Goal: Task Accomplishment & Management: Complete application form

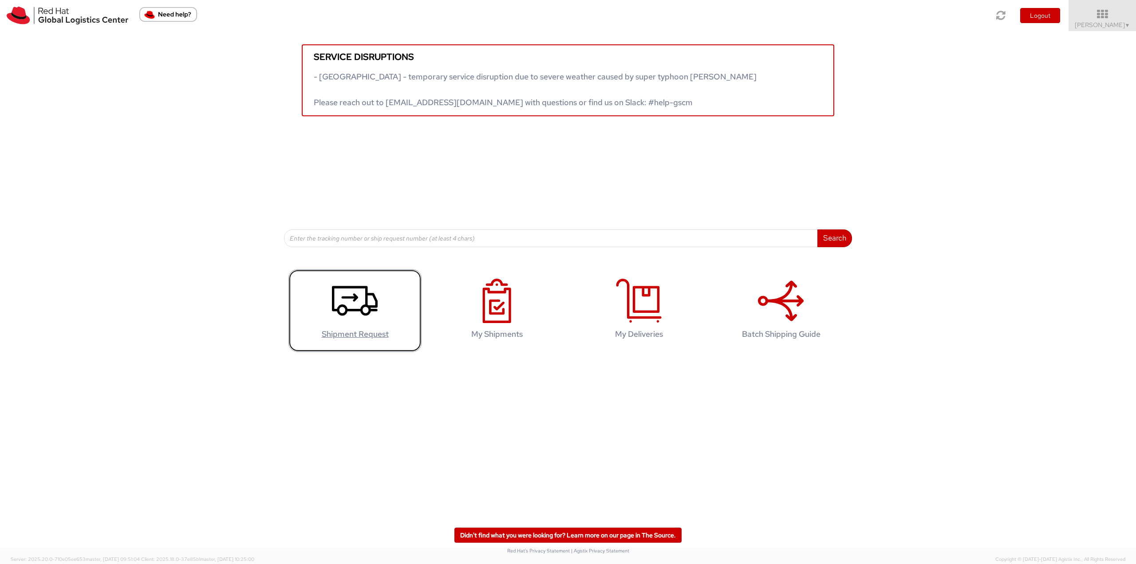
click at [333, 316] on icon at bounding box center [355, 301] width 46 height 44
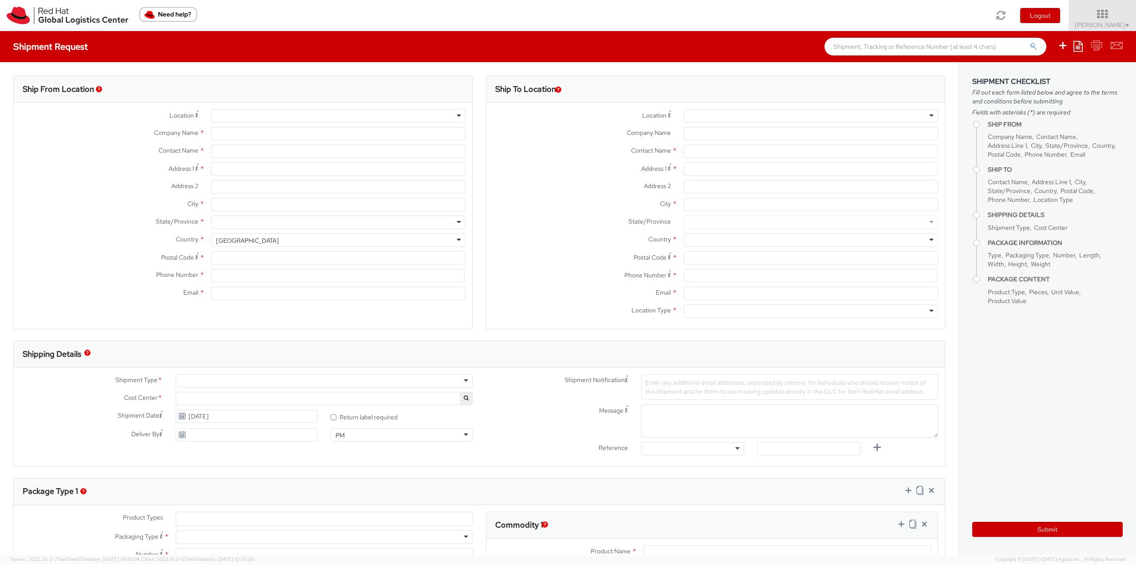
select select
select select "813"
click at [227, 150] on input "text" at bounding box center [338, 151] width 254 height 13
type input "Red Hat India Private Limited"
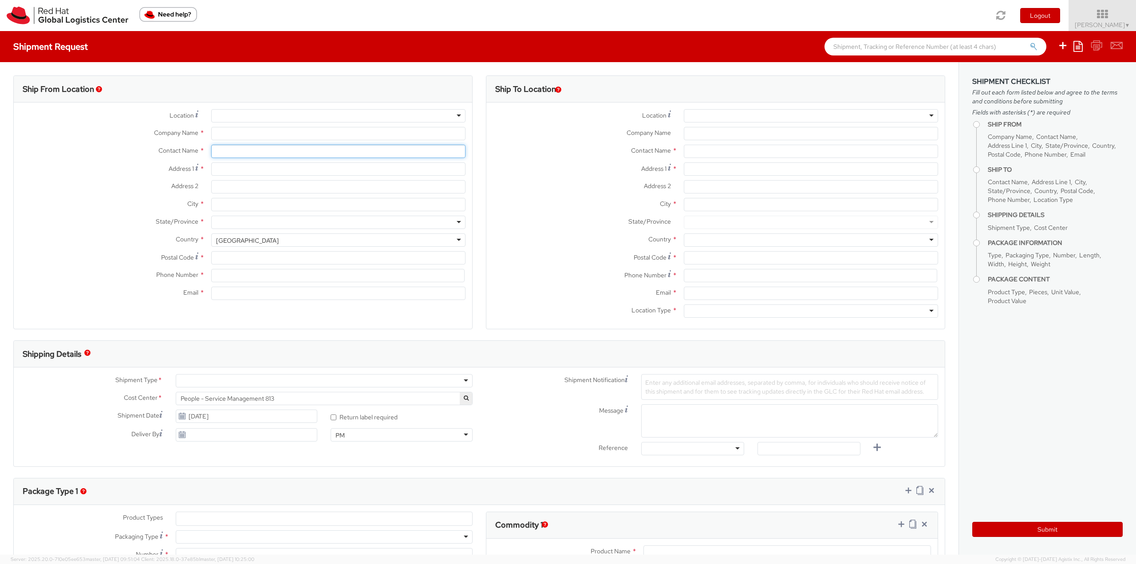
type input "Naveen Kumar P"
type input "Bagmane Constellation Business Park"
type input "FL 10, East Tower, Carina Building"
type input "BANGALORE"
type input "560037"
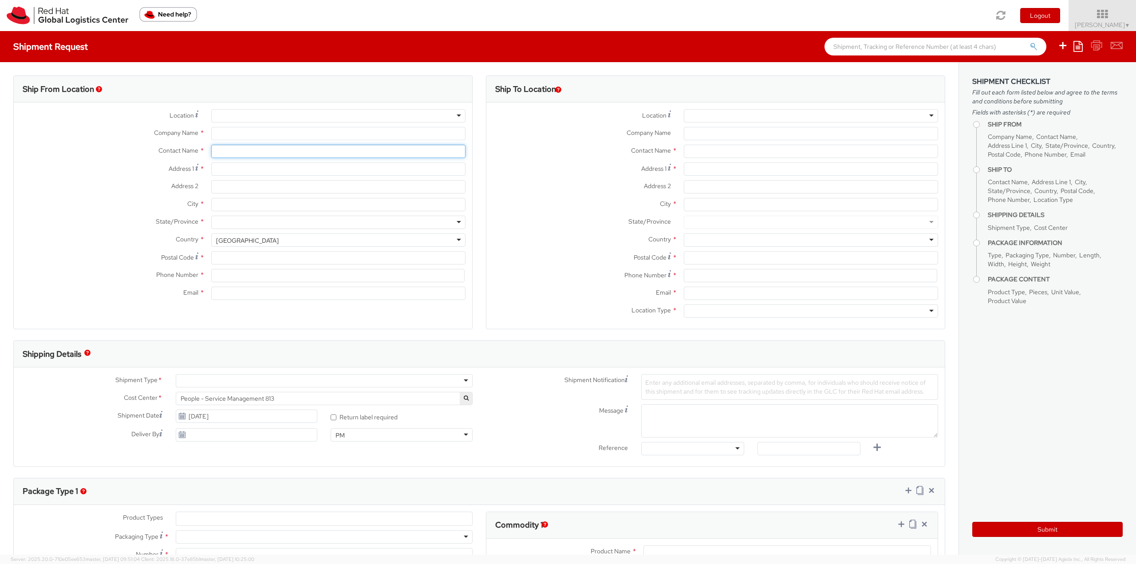
type input "918067935283"
type input "nkumarp@redhat.com"
select select "CM"
select select "KGS"
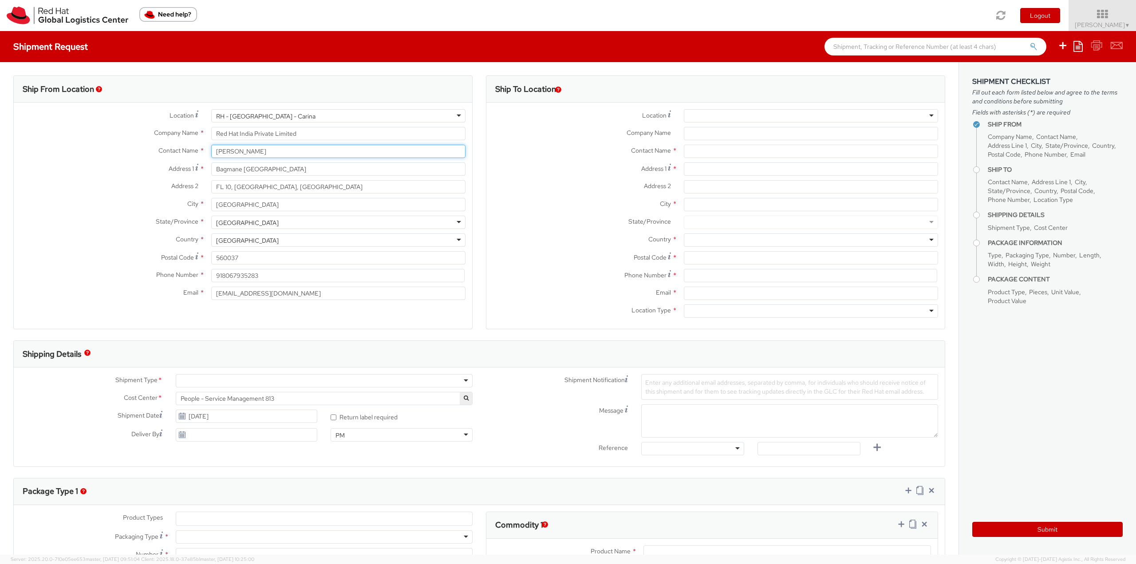
drag, startPoint x: 265, startPoint y: 151, endPoint x: 187, endPoint y: 148, distance: 78.6
click at [187, 148] on div "Contact Name * Naveen Kumar P" at bounding box center [243, 151] width 459 height 13
type input "anissa"
click at [250, 173] on div "Red Hat - ( Anissa Arthur ) 33N193" at bounding box center [338, 168] width 253 height 13
type input "Red Hat"
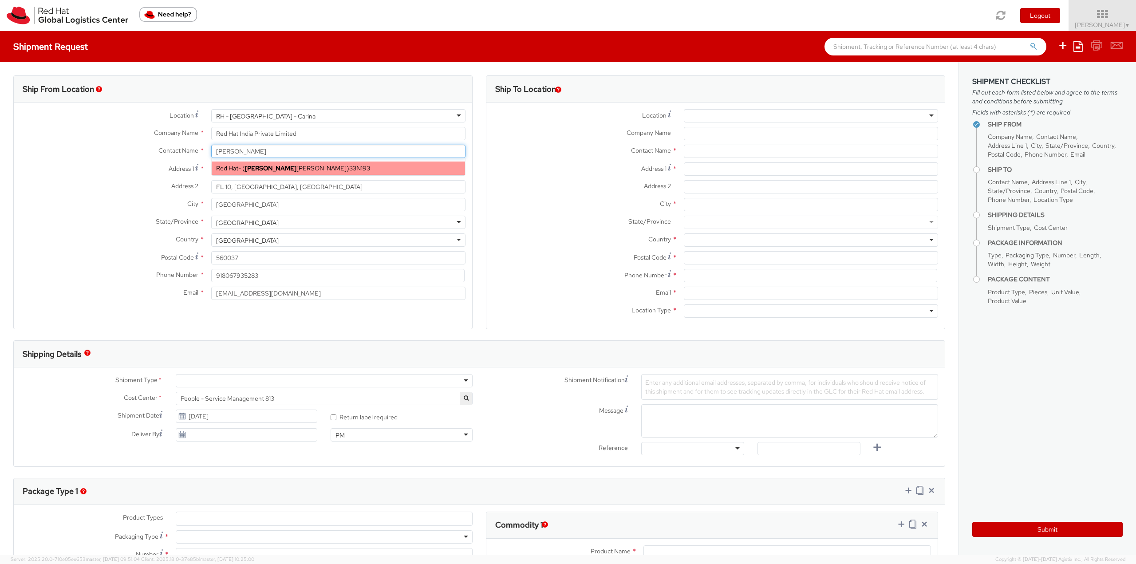
type input "Anissa Arthur"
type input "61289232846"
type input "aarthur@redhat.com"
select select
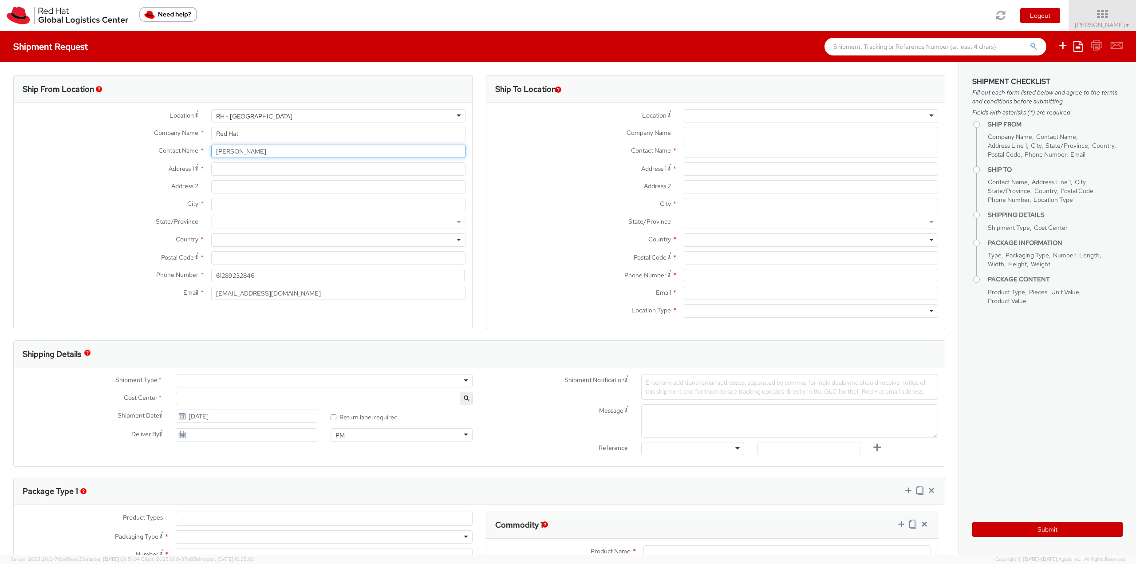
type input "Anissa Arthur"
paste input "Level 33, 1 Denison Street"
type input "Level 33, 1 Denison Street"
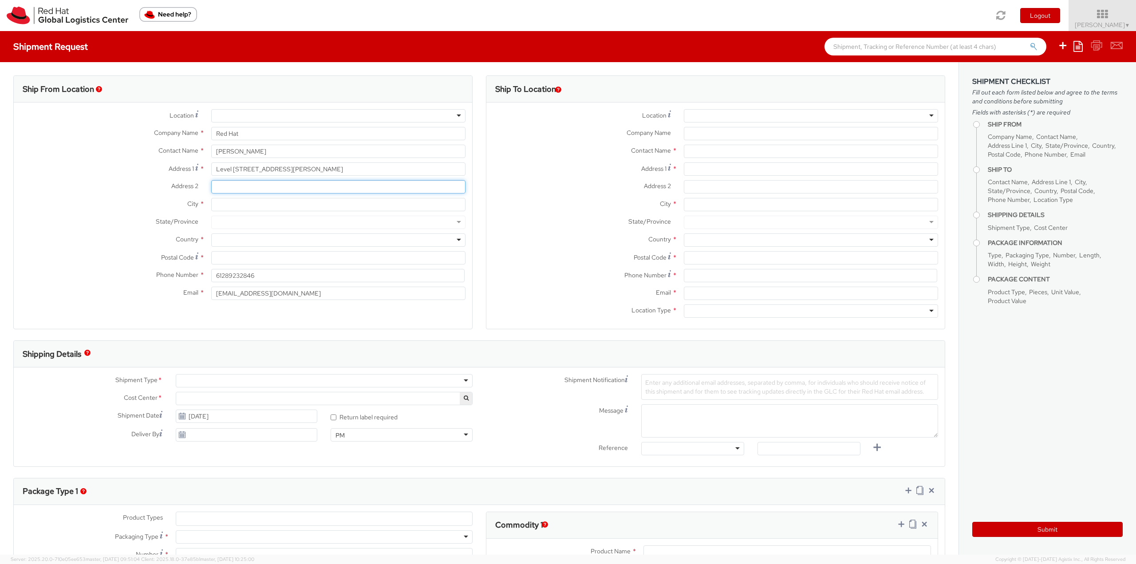
paste input "North Sydney, NSW, 2060"
type input "North Sydney, NSW, 2060"
click at [223, 239] on div at bounding box center [338, 239] width 254 height 13
type input "austr"
click at [457, 219] on div at bounding box center [338, 222] width 254 height 13
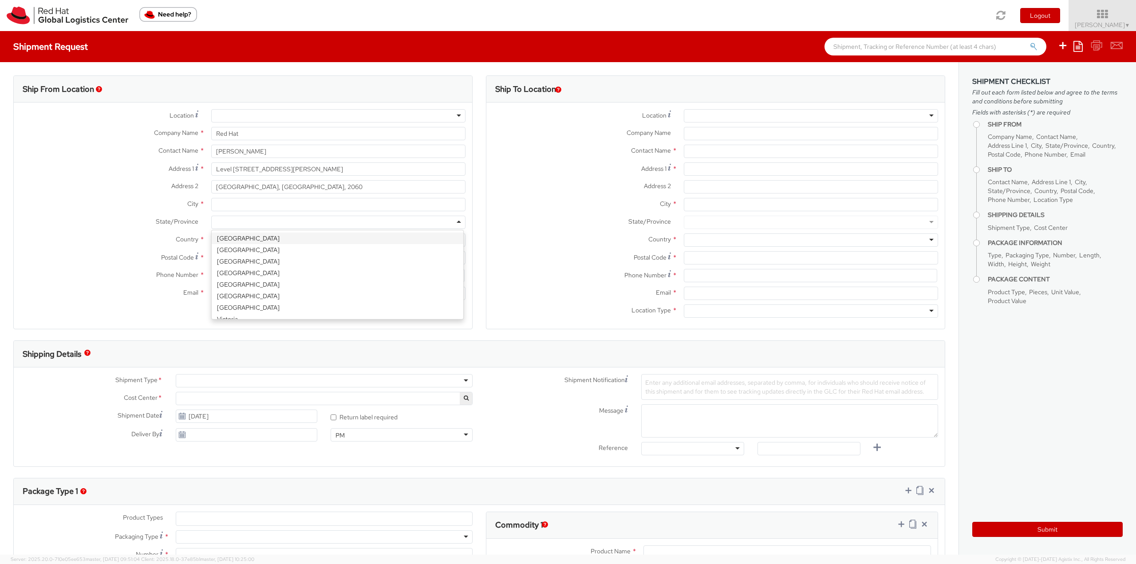
click at [77, 214] on div "City *" at bounding box center [243, 207] width 459 height 18
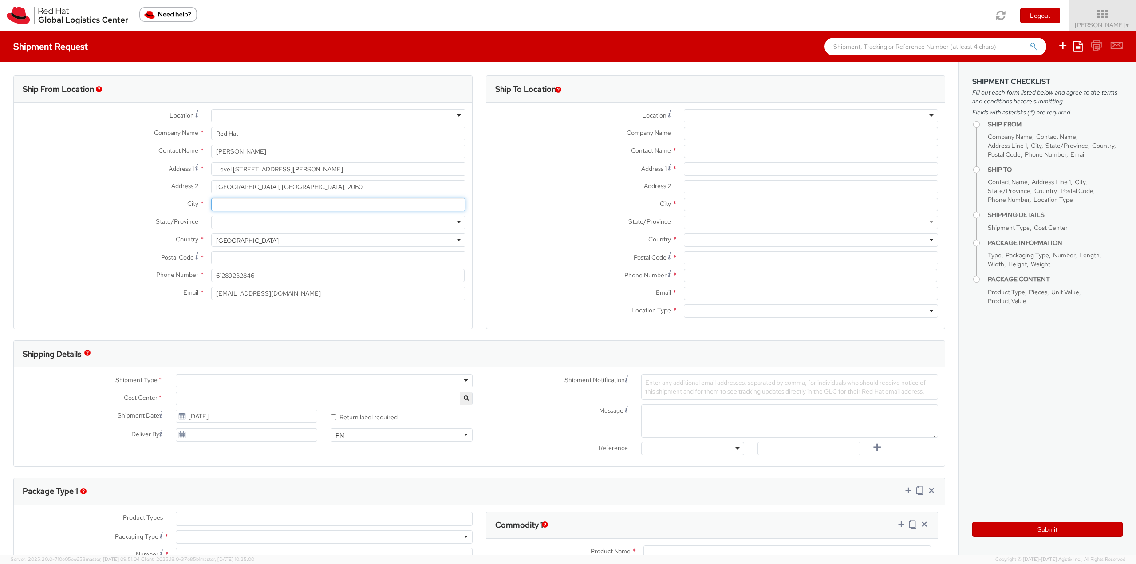
paste input "Highgate"
type input "Highgate"
click at [225, 222] on div at bounding box center [338, 222] width 254 height 13
type input "SA"
click at [86, 249] on div "Country * Australia Australia Afghanistan Albania Algeria American Samoa Andorr…" at bounding box center [243, 242] width 459 height 18
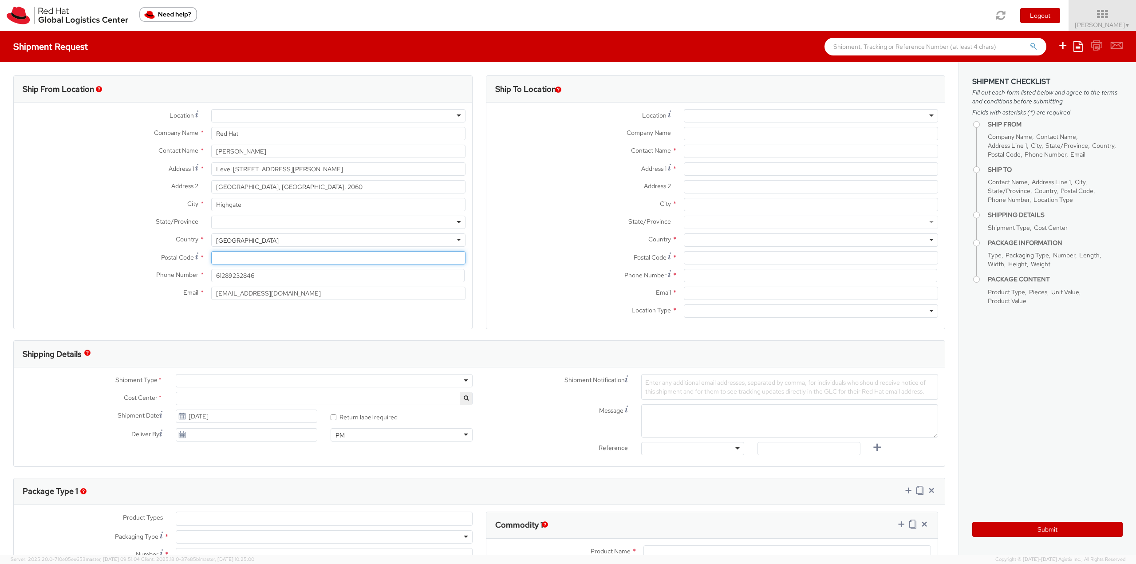
click at [237, 261] on input "Postal Code *" at bounding box center [338, 257] width 254 height 13
paste input "5063"
type input "5063"
click at [92, 244] on label "Country *" at bounding box center [109, 239] width 191 height 12
drag, startPoint x: 252, startPoint y: 202, endPoint x: 206, endPoint y: 204, distance: 45.4
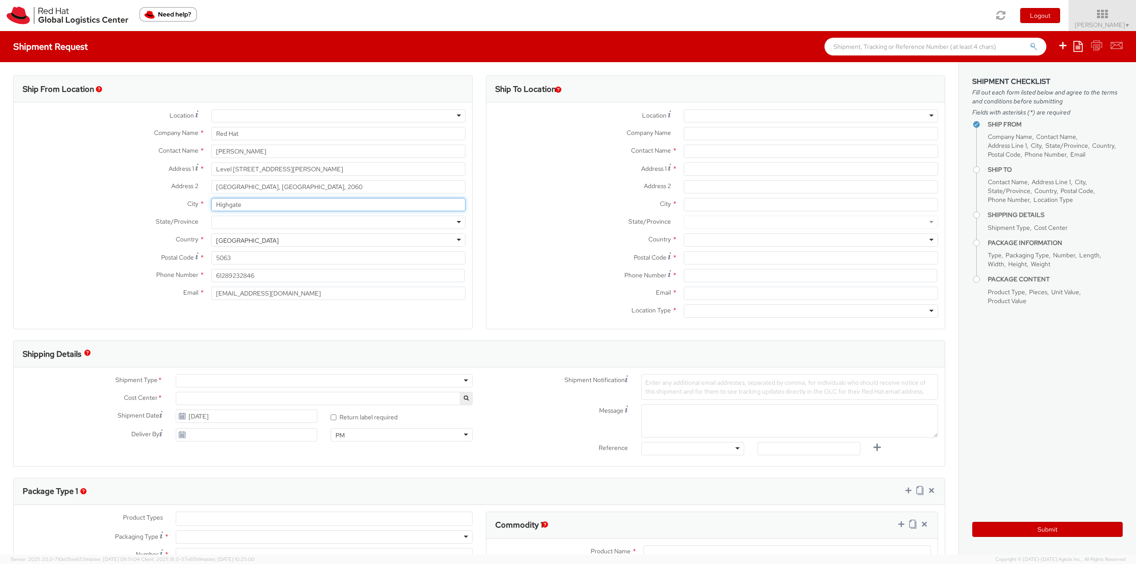
click at [206, 204] on div "Highgate" at bounding box center [339, 204] width 268 height 13
click at [111, 239] on label "Country *" at bounding box center [109, 239] width 191 height 12
drag, startPoint x: 241, startPoint y: 255, endPoint x: 188, endPoint y: 266, distance: 54.8
click at [188, 266] on div "Postal Code * 5063" at bounding box center [243, 260] width 459 height 18
click at [80, 227] on div "State/Province *" at bounding box center [243, 222] width 459 height 13
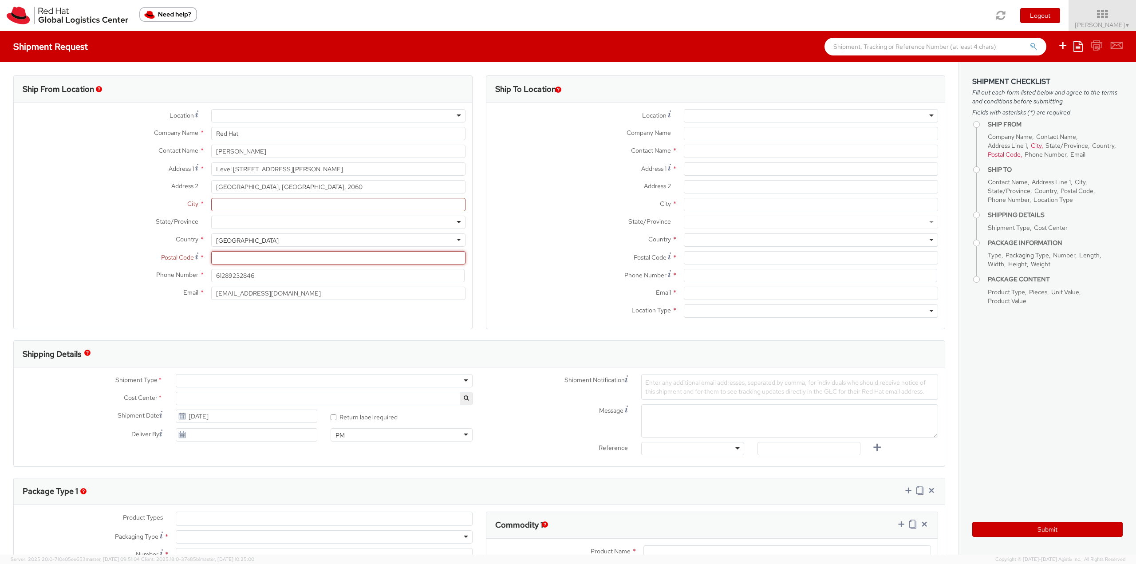
click at [243, 257] on input "Postal Code *" at bounding box center [338, 257] width 254 height 13
type input "2060"
click at [107, 237] on label "Country *" at bounding box center [109, 239] width 191 height 12
click at [234, 203] on input "City *" at bounding box center [338, 204] width 254 height 13
click at [117, 212] on div "City * NSW" at bounding box center [243, 207] width 459 height 18
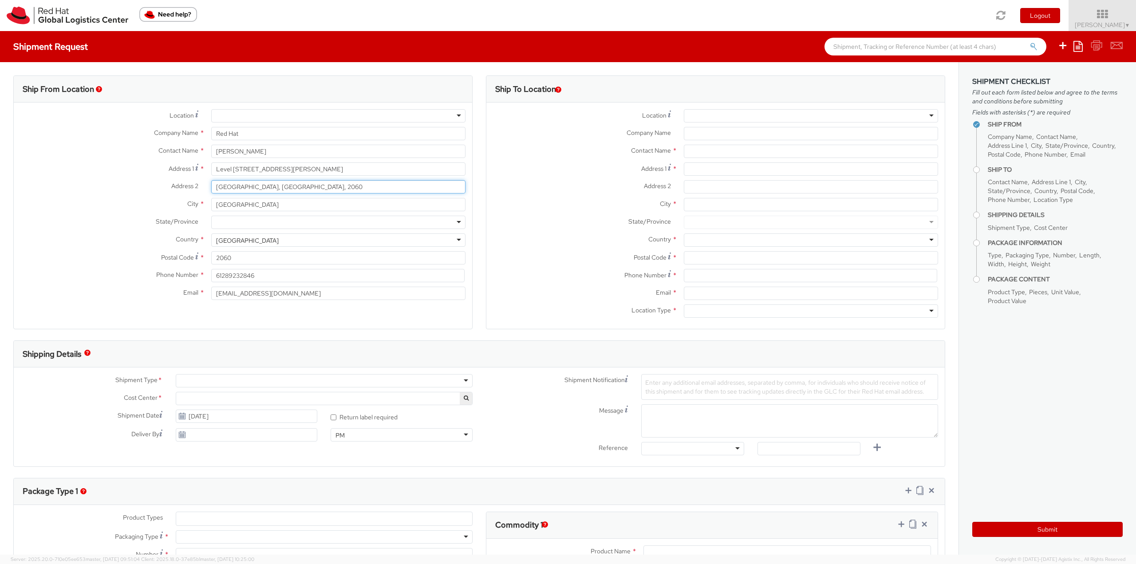
drag, startPoint x: 252, startPoint y: 186, endPoint x: 214, endPoint y: 187, distance: 38.6
click at [214, 187] on input "North Sydney, NSW, 2060" at bounding box center [338, 186] width 254 height 13
click at [216, 206] on input "NSW" at bounding box center [338, 204] width 254 height 13
paste input "North Sydney"
type input "North Sydney NSW"
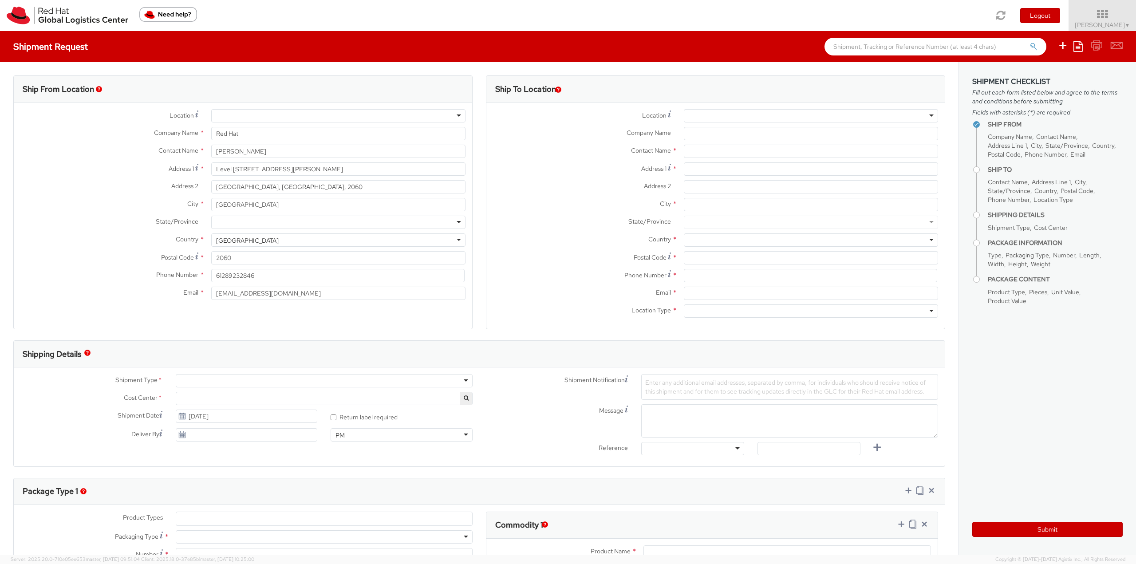
click at [32, 235] on label "Country *" at bounding box center [109, 239] width 191 height 12
paste input "Mark Gray"
type input "Mark Gray"
click at [716, 162] on div "Red Hat - ( Mark Gray )" at bounding box center [810, 168] width 253 height 13
type input "Red Hat"
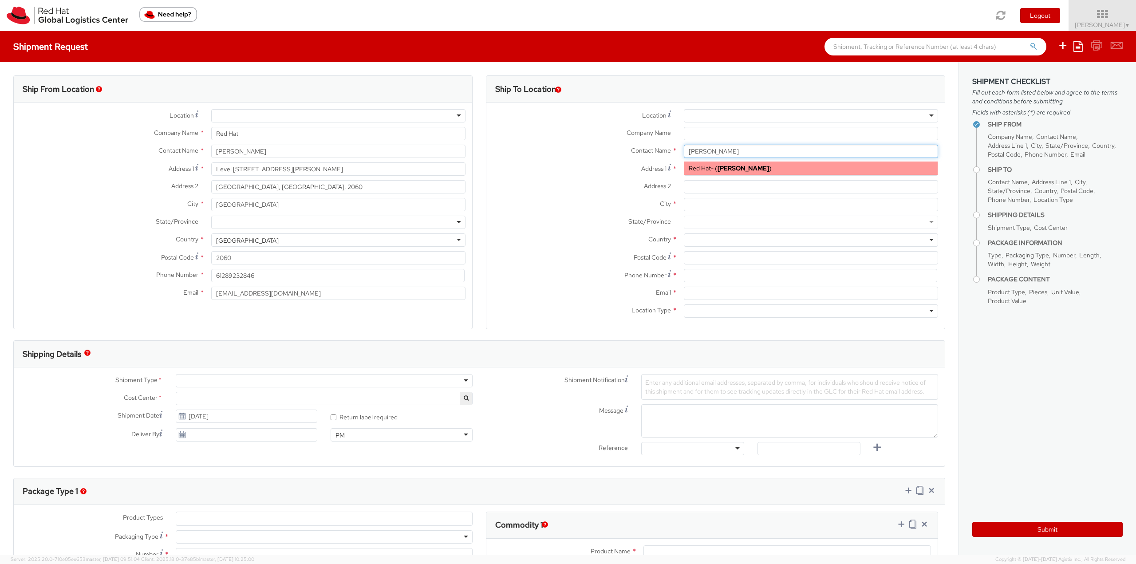
type input "margray@redhat.com"
type input "Mark Gray"
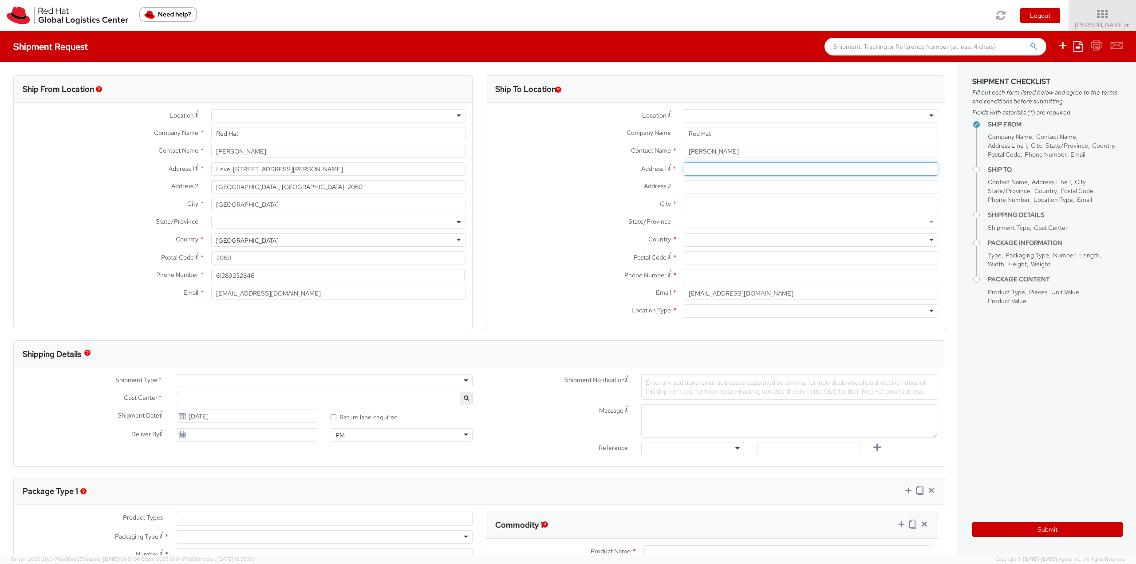
paste input "U3 110A Cross Rd"
type input "U3 110A Cross Rd"
paste input "Highgate"
type input "Highgate"
click at [689, 240] on input "select-one" at bounding box center [690, 240] width 2 height 9
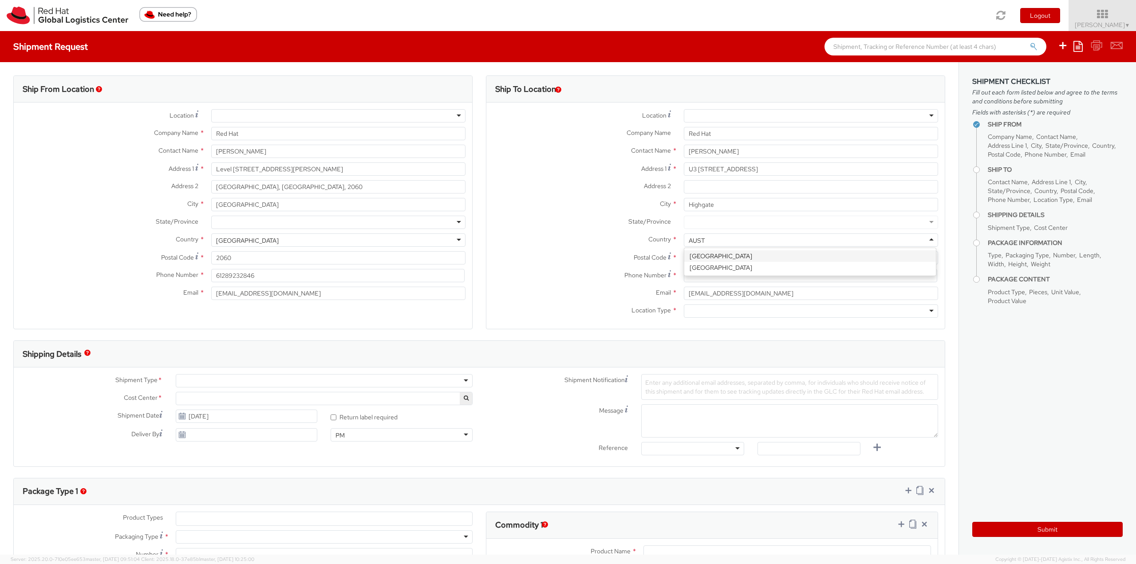
type input "AUSTR"
paste input "5063"
type input "5063"
paste input "+61-416-282-848"
type input "+61-416-282-848"
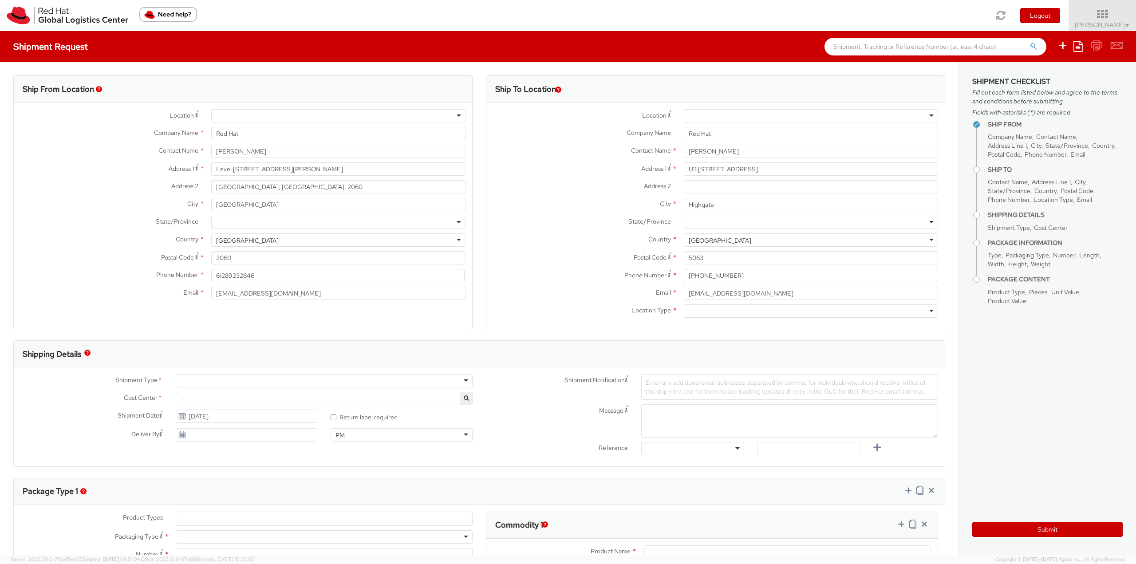
click at [696, 308] on div at bounding box center [811, 311] width 254 height 13
click at [698, 227] on div at bounding box center [811, 222] width 254 height 13
type input "s"
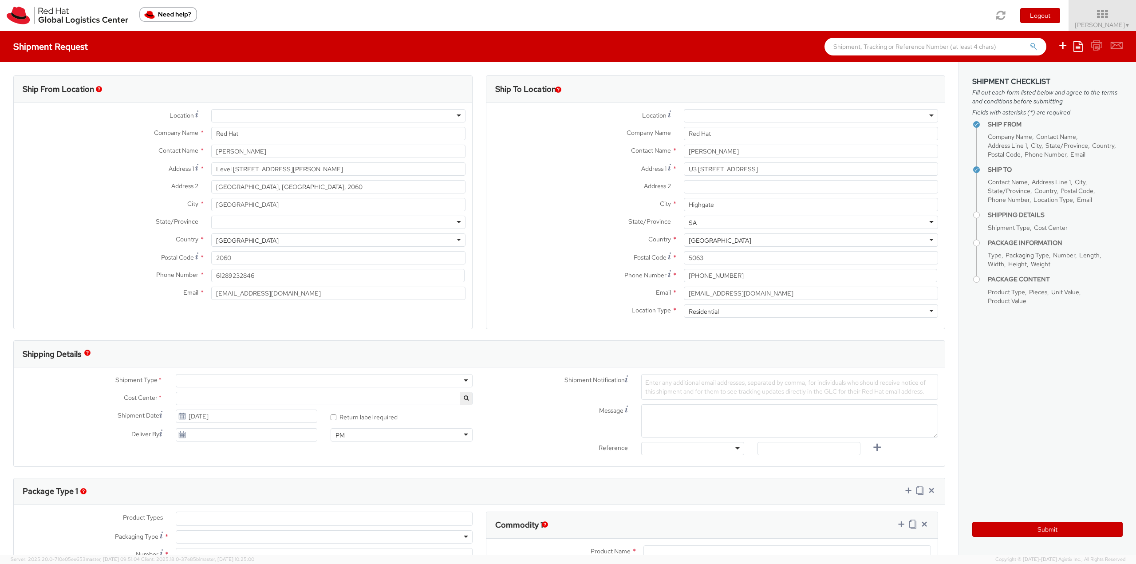
type input "SA"
click at [580, 243] on label "Country *" at bounding box center [581, 239] width 191 height 12
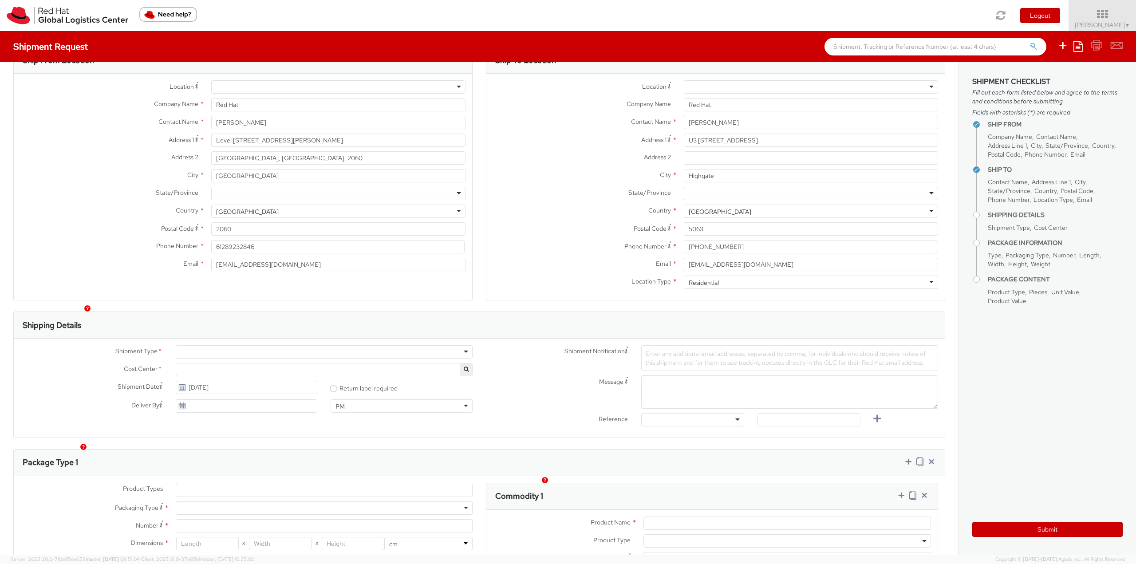
scroll to position [44, 0]
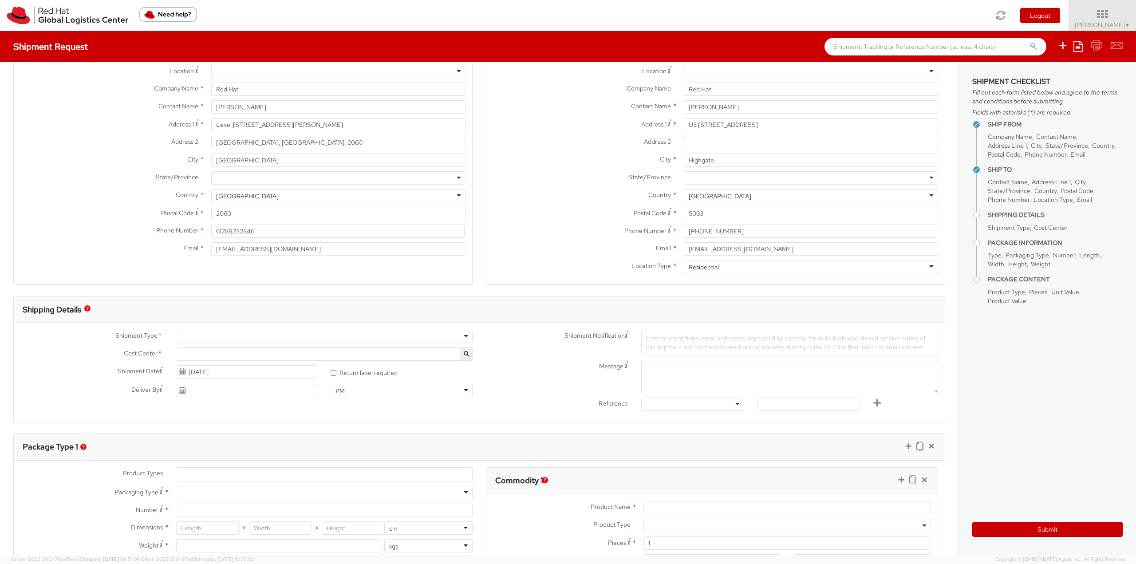
click at [187, 335] on div at bounding box center [324, 336] width 297 height 13
select select "813"
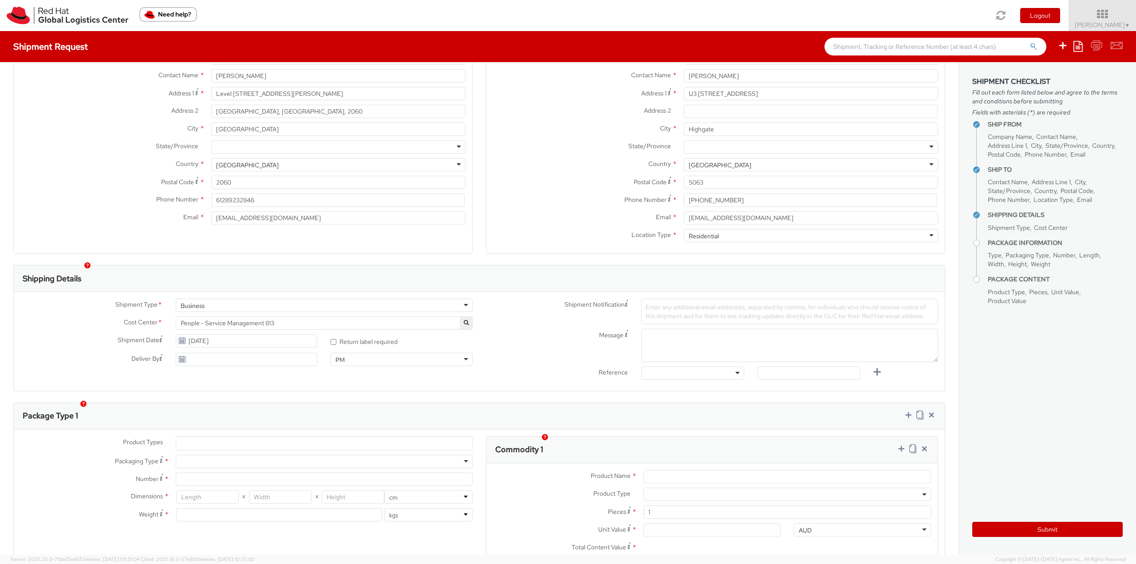
scroll to position [89, 0]
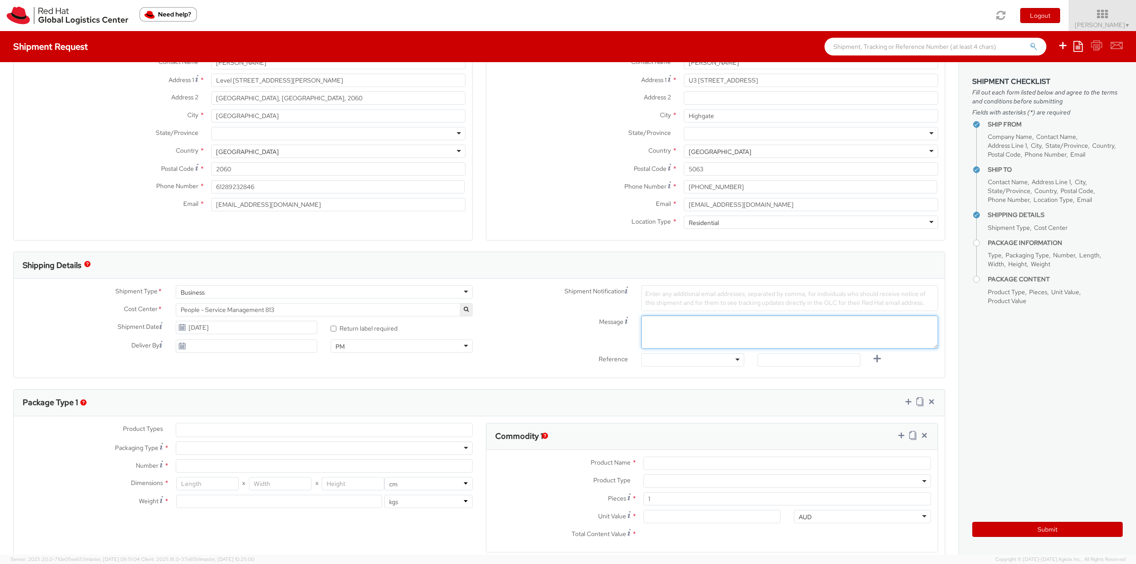
click at [664, 332] on textarea "Message" at bounding box center [789, 332] width 297 height 33
paste textarea "Mark Gray"
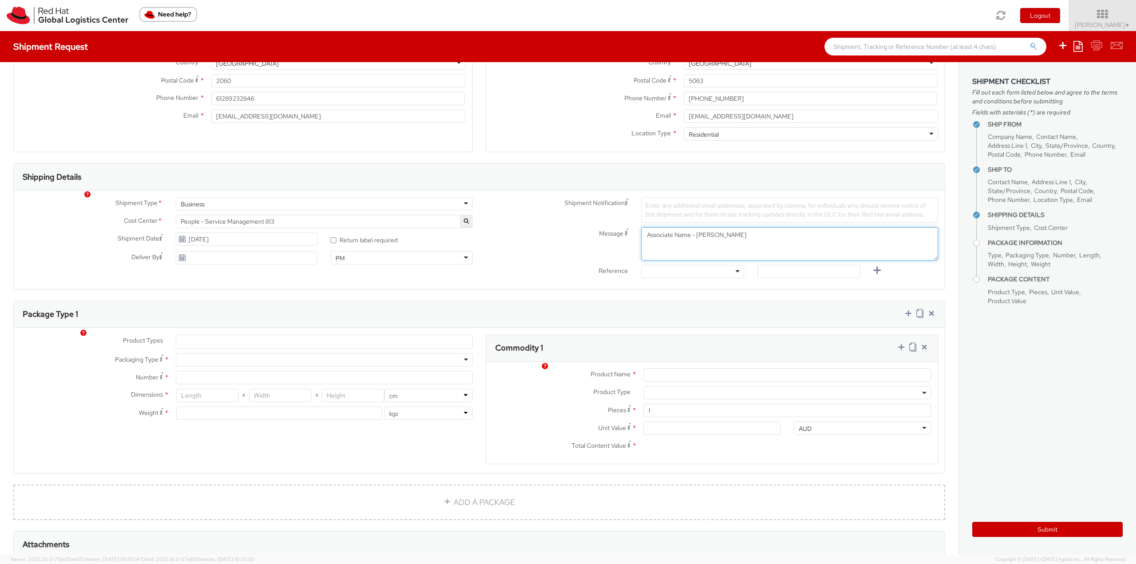
scroll to position [178, 0]
type textarea "Associate Name - Mark Gray"
click at [188, 340] on li at bounding box center [183, 341] width 14 height 13
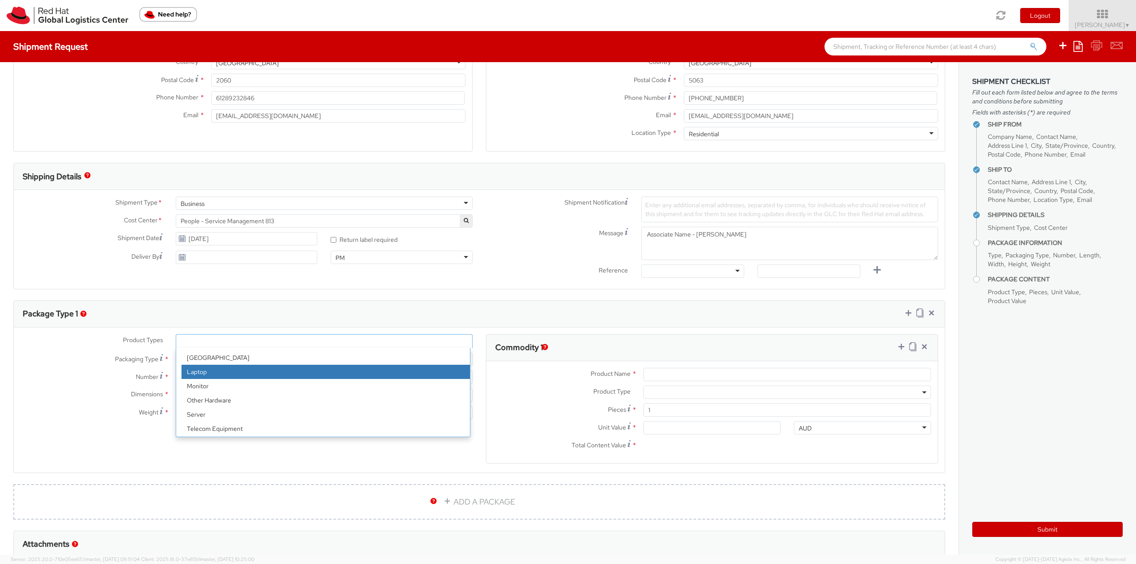
scroll to position [39, 0]
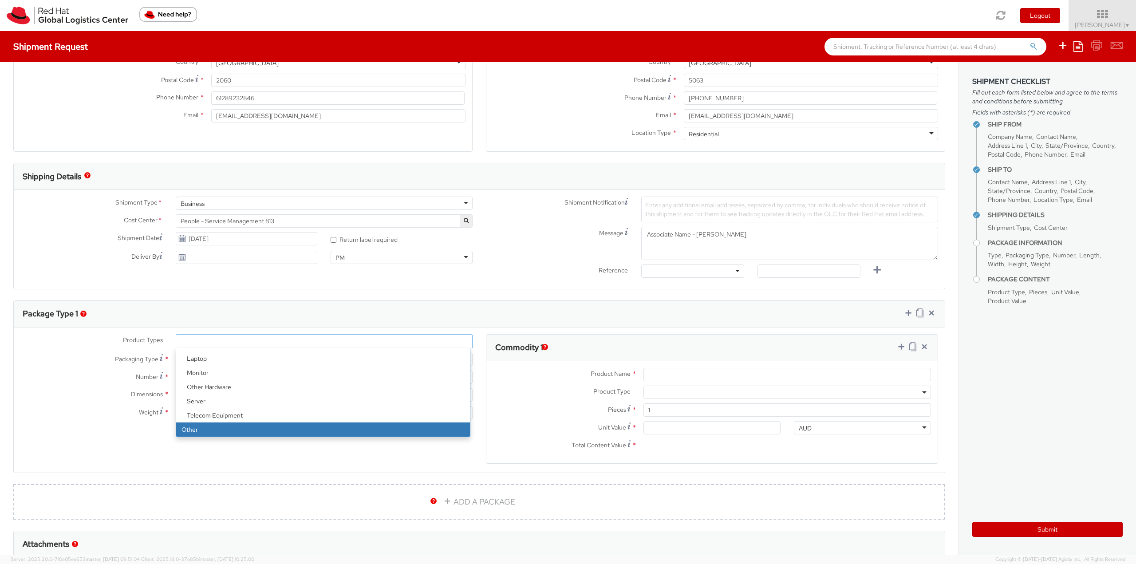
select select "OTHER"
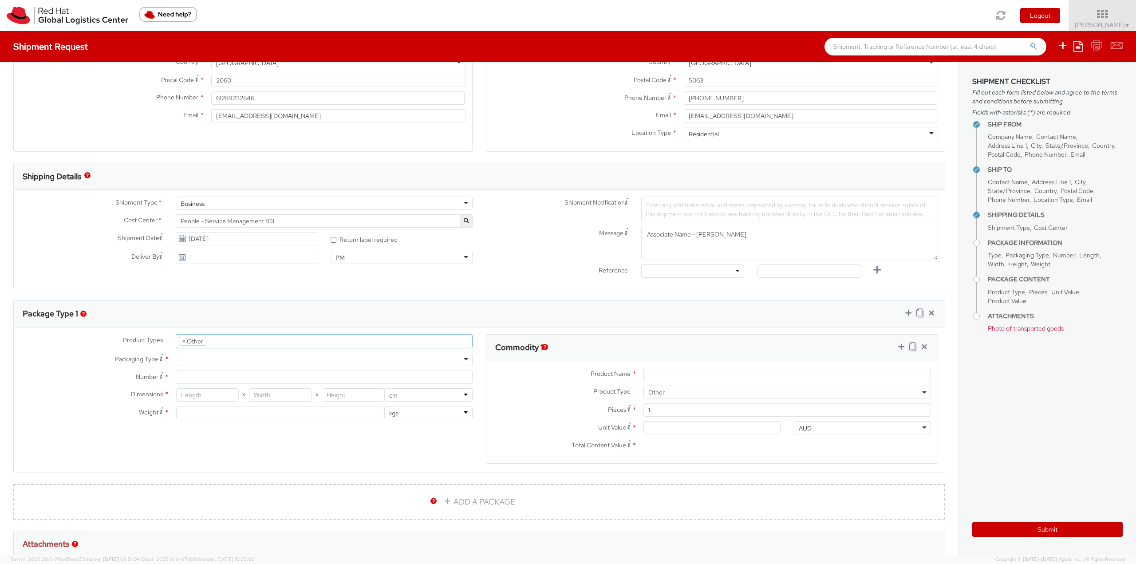
scroll to position [67, 0]
click at [194, 355] on div at bounding box center [324, 359] width 297 height 13
type input "1"
type input "24.13"
type input "31.75"
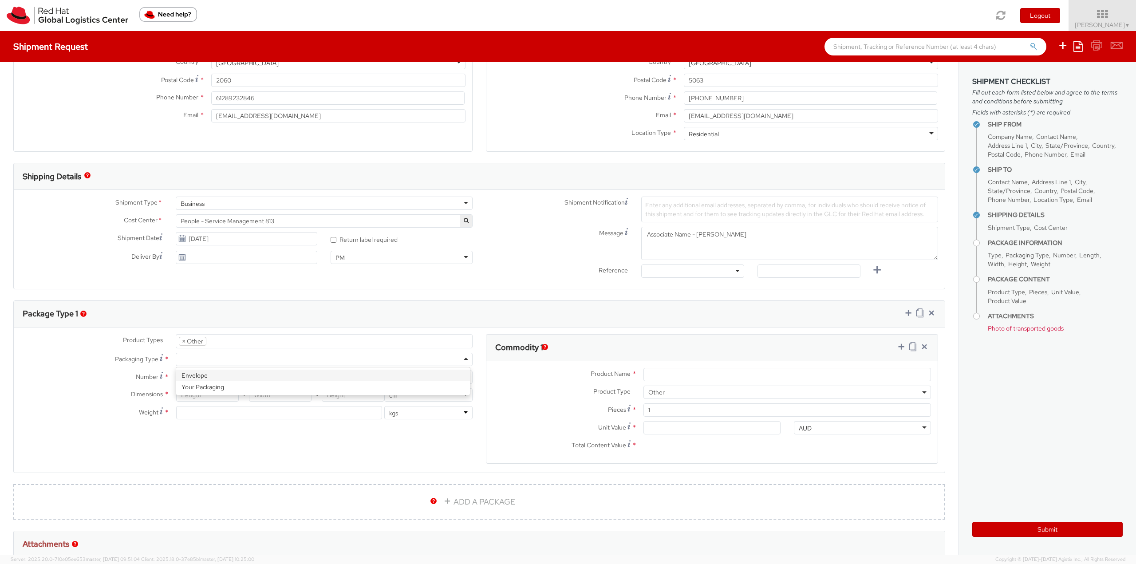
type input "0.64"
type input "0.5"
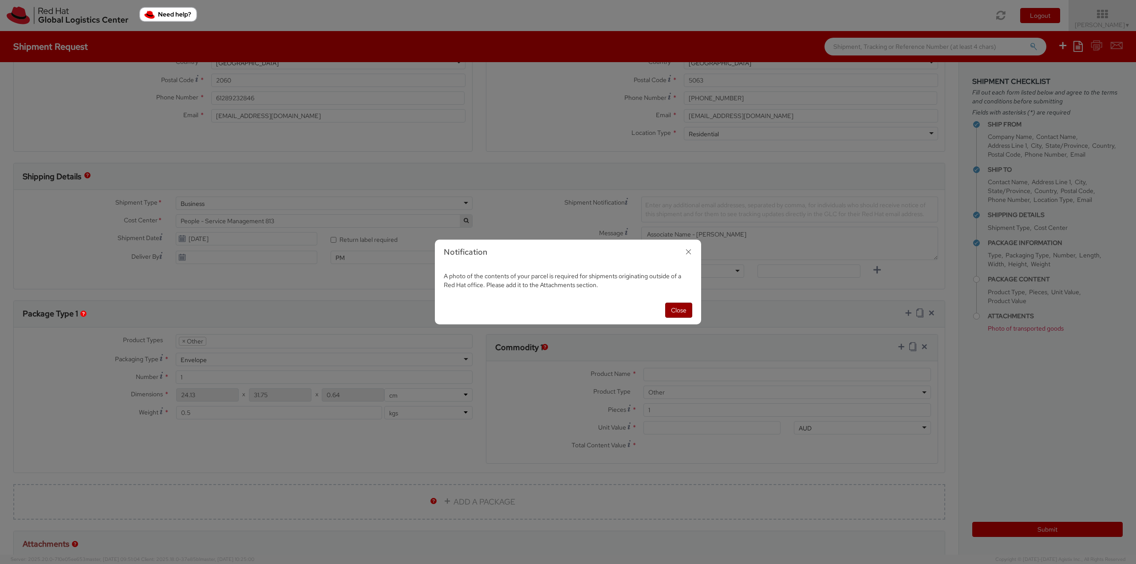
click at [677, 312] on button "Close" at bounding box center [678, 310] width 27 height 15
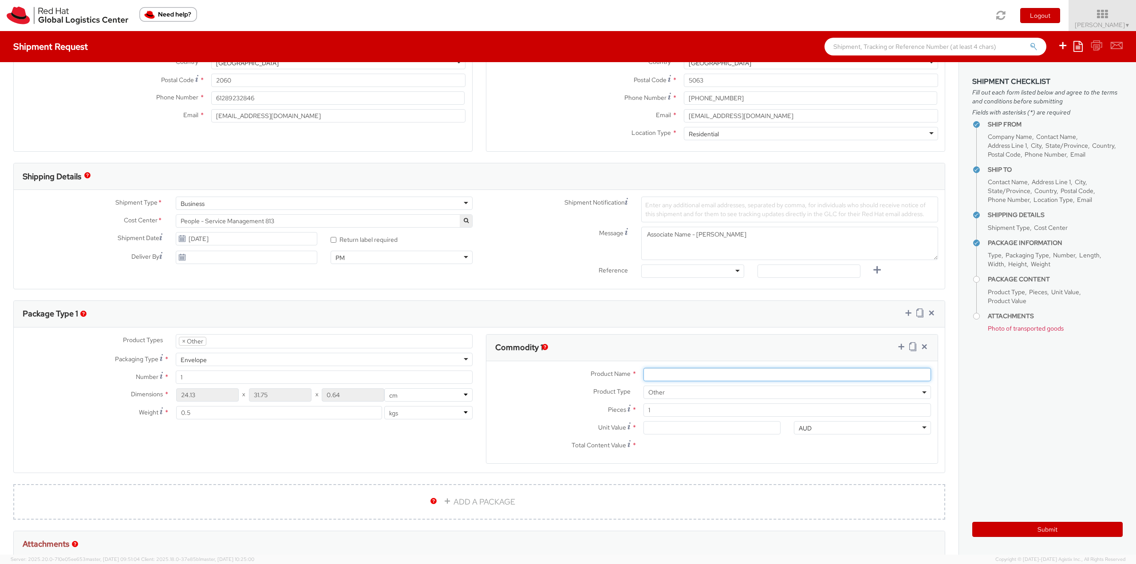
click at [660, 374] on input "Product Name *" at bounding box center [788, 374] width 288 height 13
paste input "Red Hat Employee Security ID Badge"
type input "Red Hat Employee Security ID Badge"
click at [652, 430] on input "Unit Value *" at bounding box center [712, 427] width 137 height 13
type input "5.00"
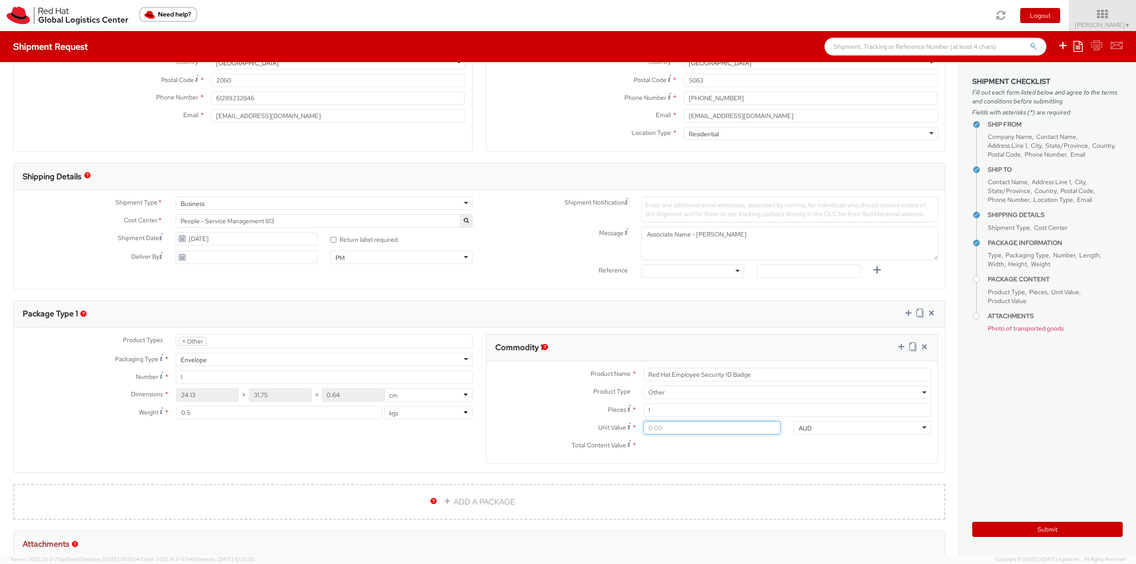
type input "5.00"
type input "5.30"
type input "5.37"
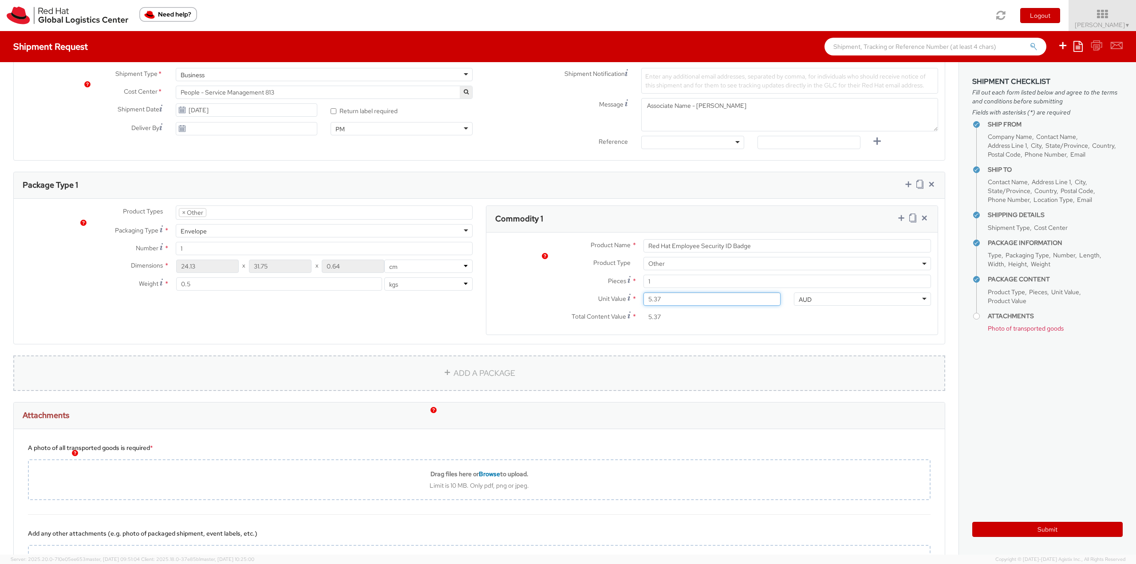
scroll to position [311, 0]
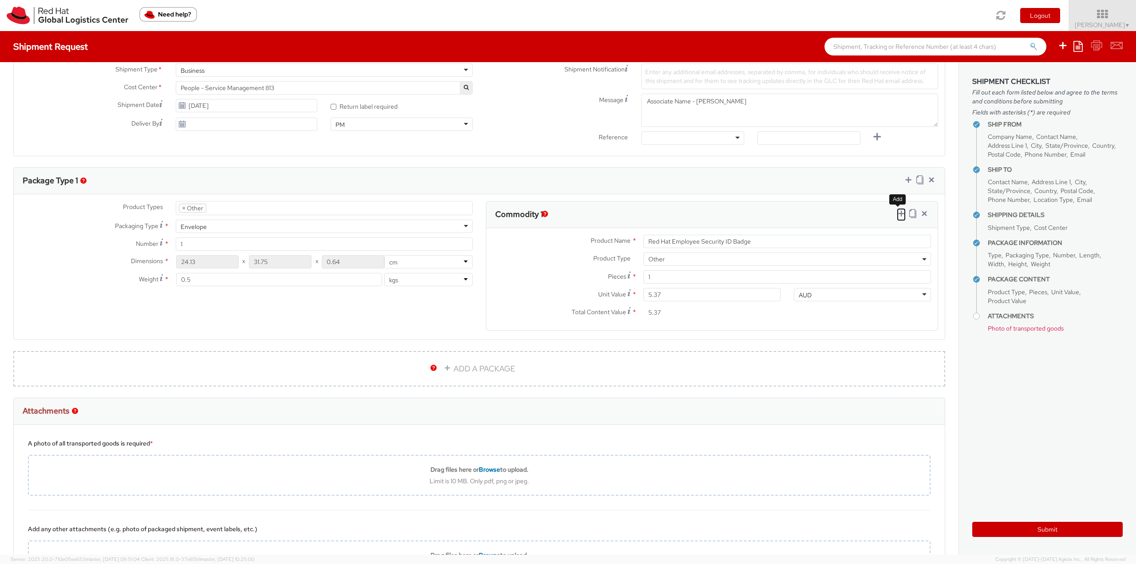
click at [897, 213] on icon at bounding box center [901, 213] width 9 height 9
select select
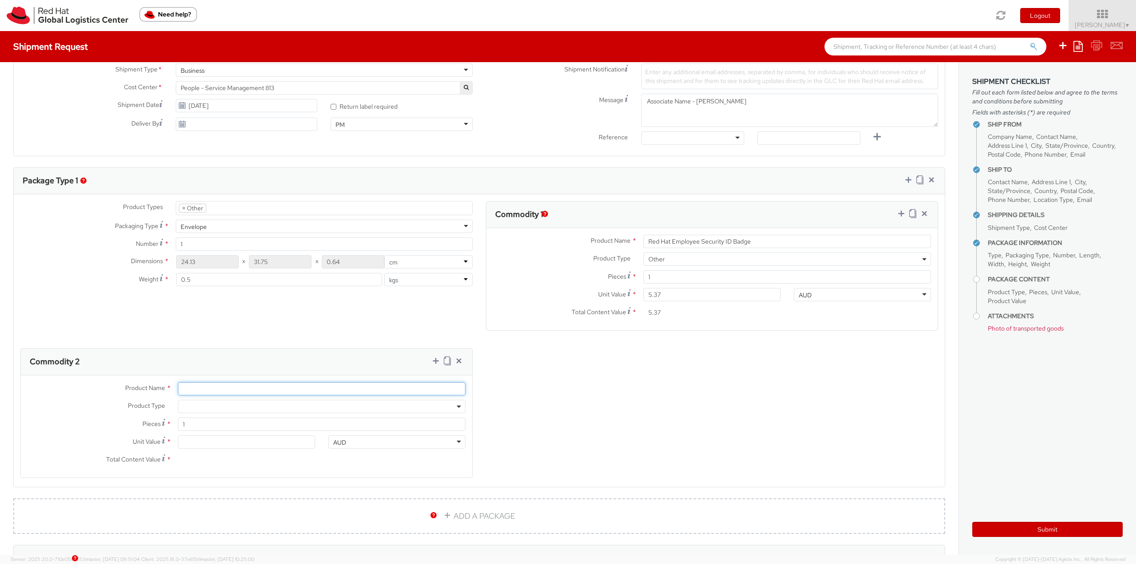
click at [195, 386] on input "Product Name *" at bounding box center [322, 388] width 288 height 13
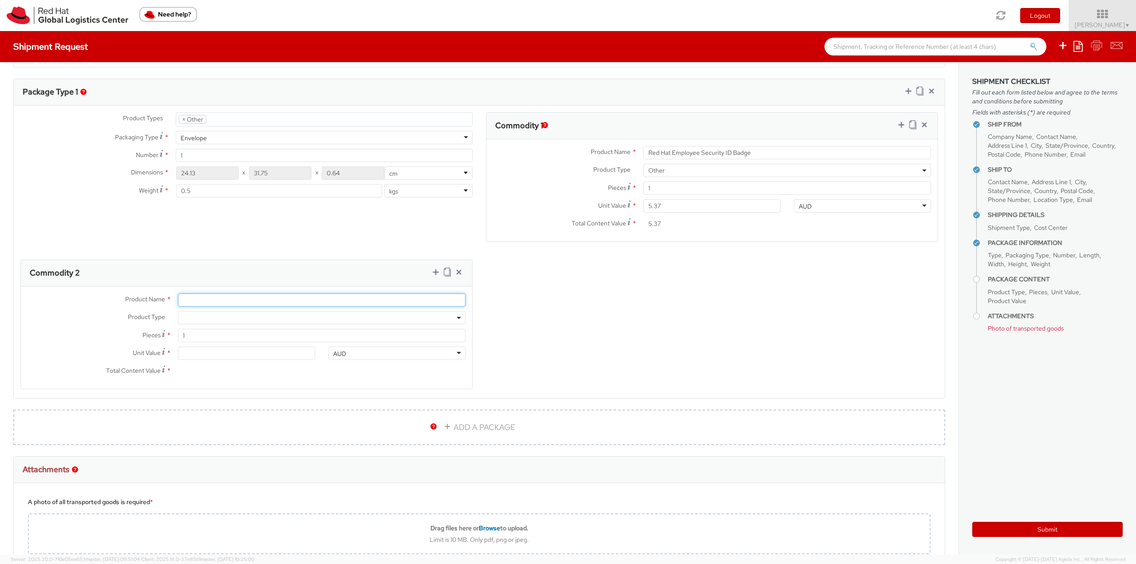
click at [197, 298] on input "Product Name *" at bounding box center [322, 299] width 288 height 13
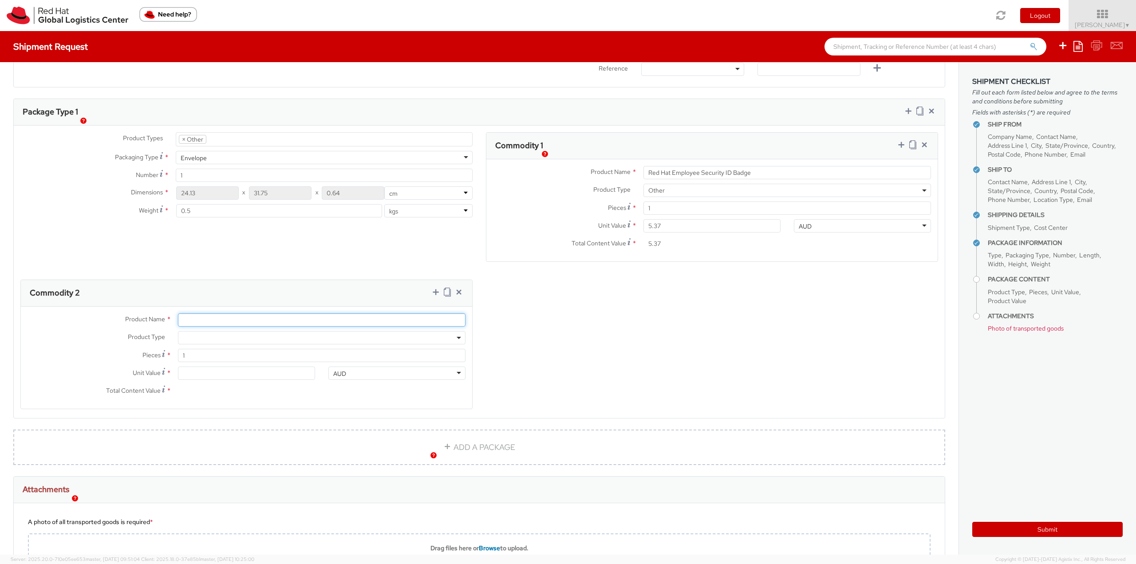
scroll to position [399, 0]
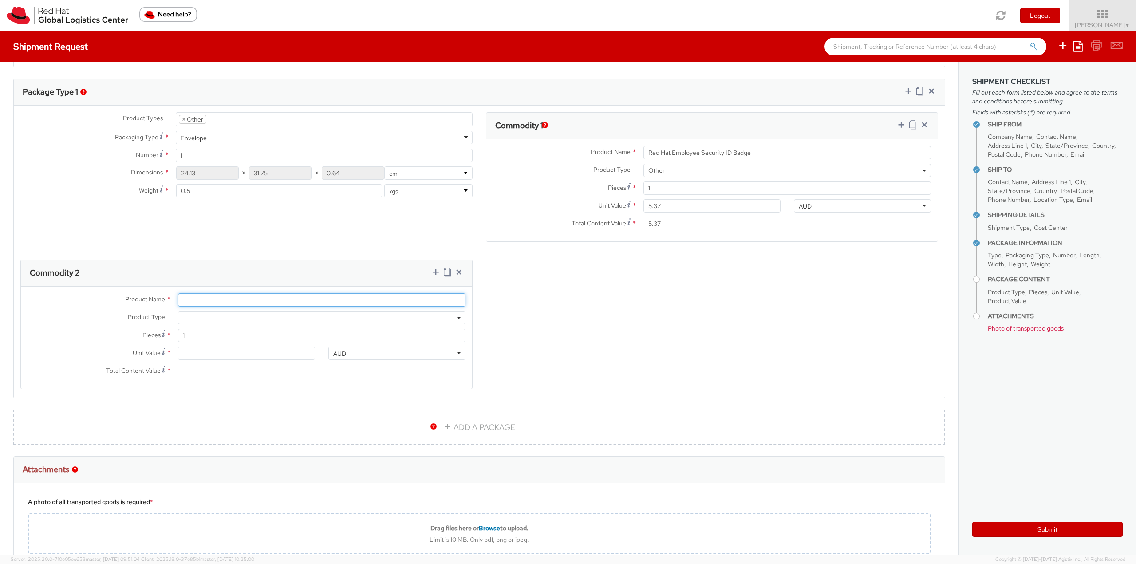
click at [227, 298] on input "Product Name *" at bounding box center [322, 299] width 288 height 13
click at [194, 297] on input "Product Name *" at bounding box center [322, 299] width 288 height 13
paste input "Badge Reel- Clip w/ reel"
type input "Badge Reel- Clip w/ reel"
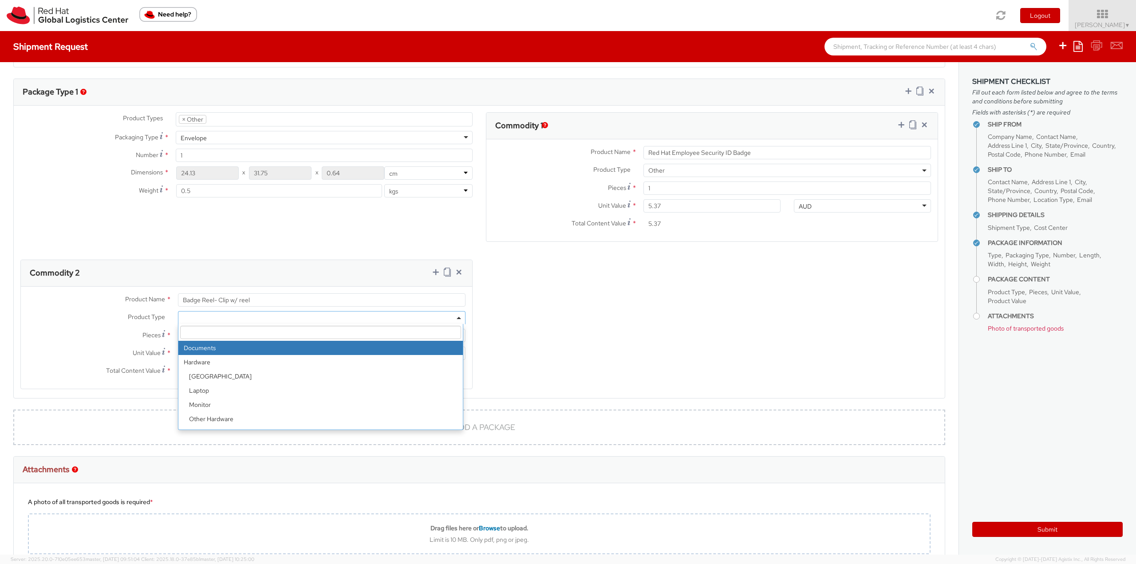
click at [193, 317] on span at bounding box center [322, 317] width 288 height 13
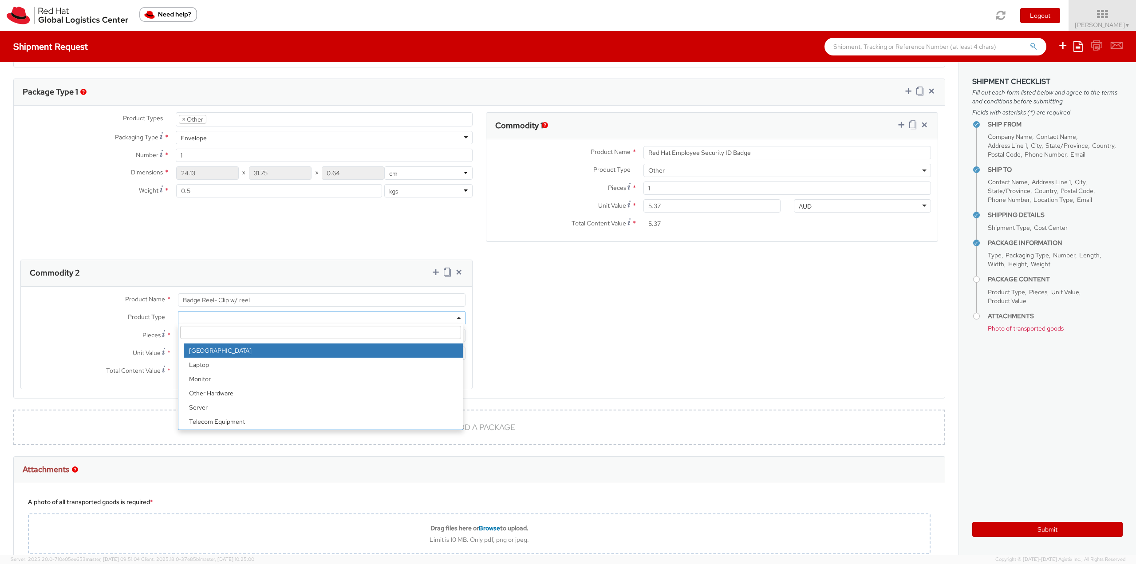
scroll to position [39, 0]
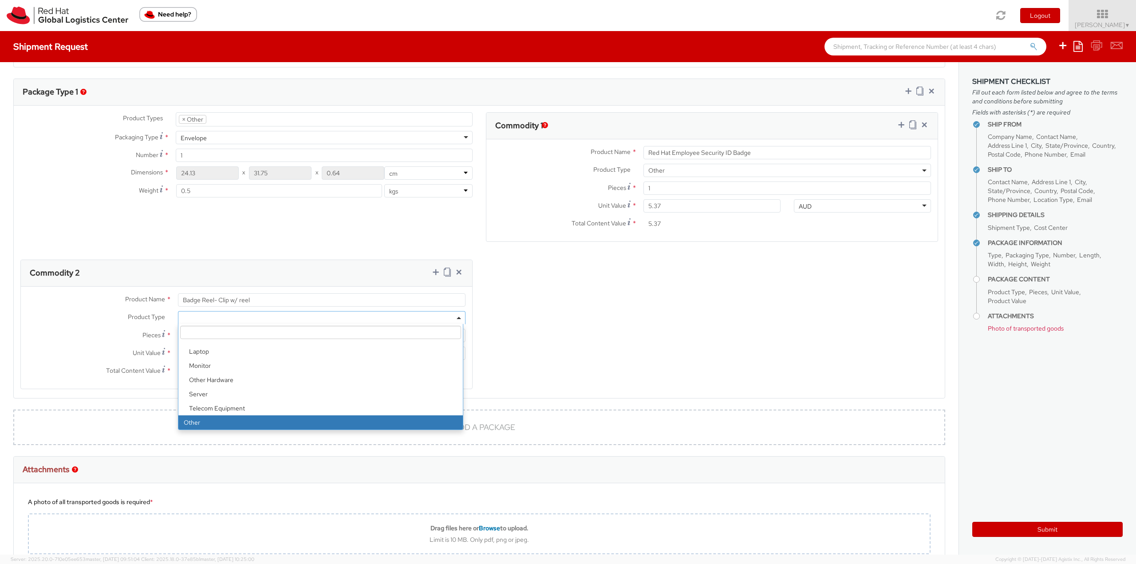
select select "OTHER"
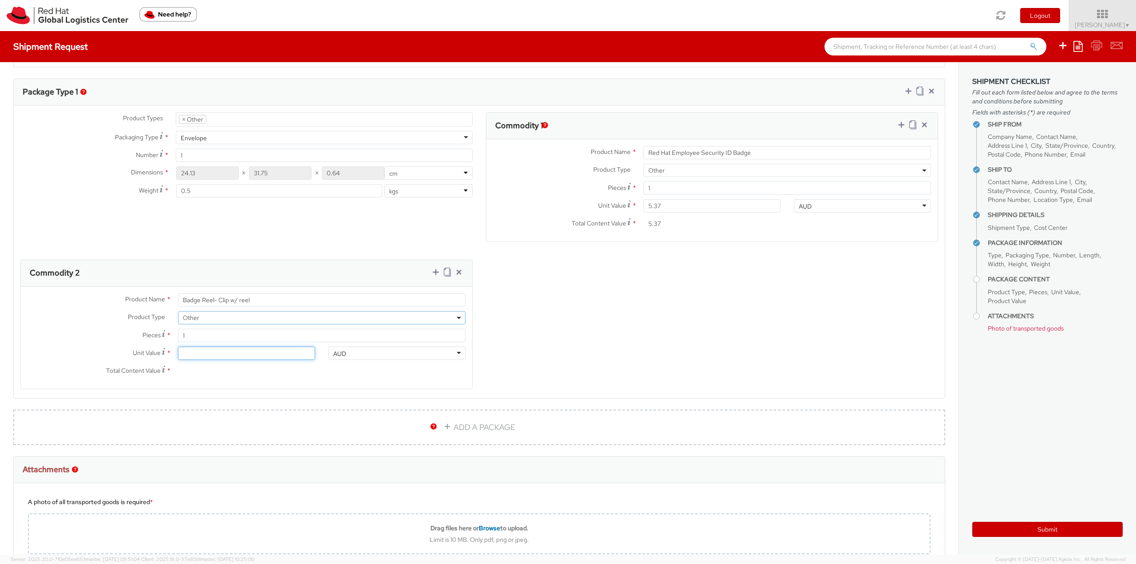
click at [195, 355] on input "Unit Value *" at bounding box center [246, 353] width 137 height 13
type input "0.60"
type input "0.68"
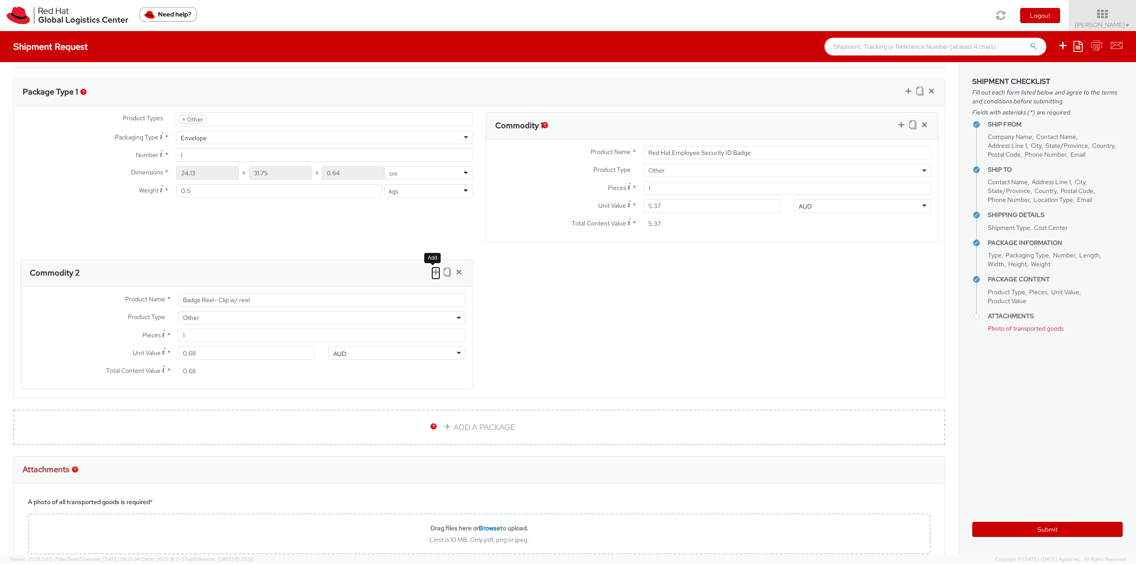
click at [432, 273] on icon at bounding box center [435, 272] width 9 height 9
select select
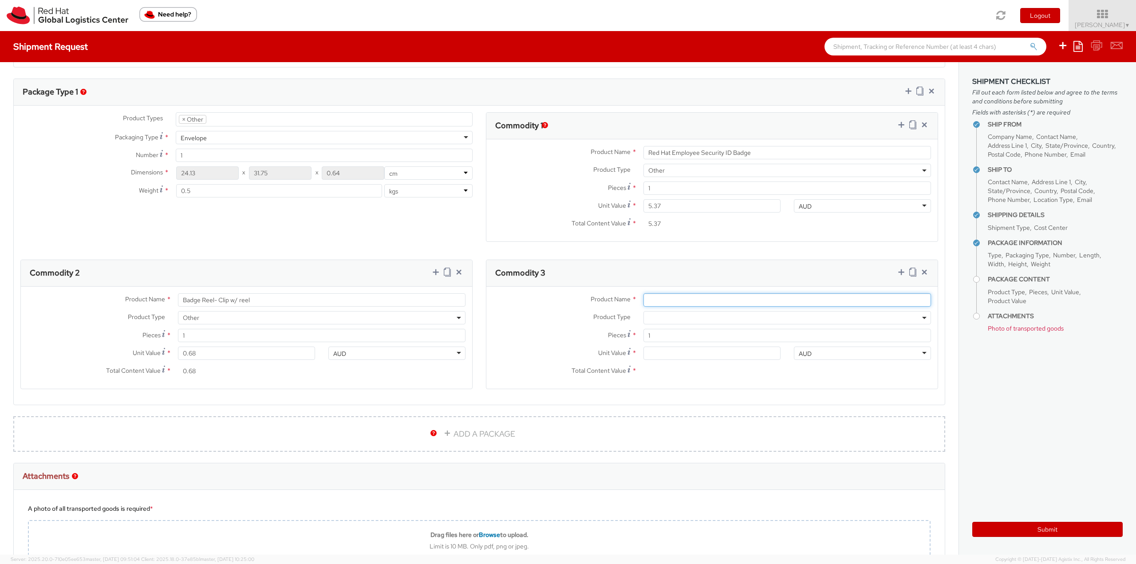
click at [659, 301] on input "Product Name *" at bounding box center [788, 299] width 288 height 13
paste input "Badge Holder - - Plastic wallet/sleeve"
type input "Badge Holder - - Plastic wallet/sleeve"
click at [657, 317] on span at bounding box center [788, 317] width 288 height 13
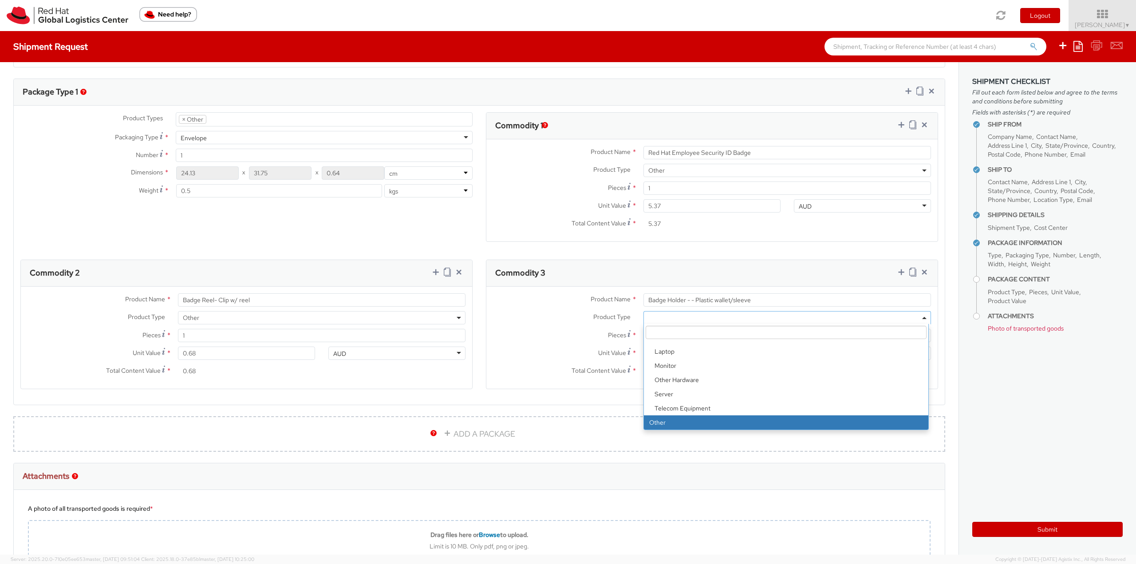
select select "OTHER"
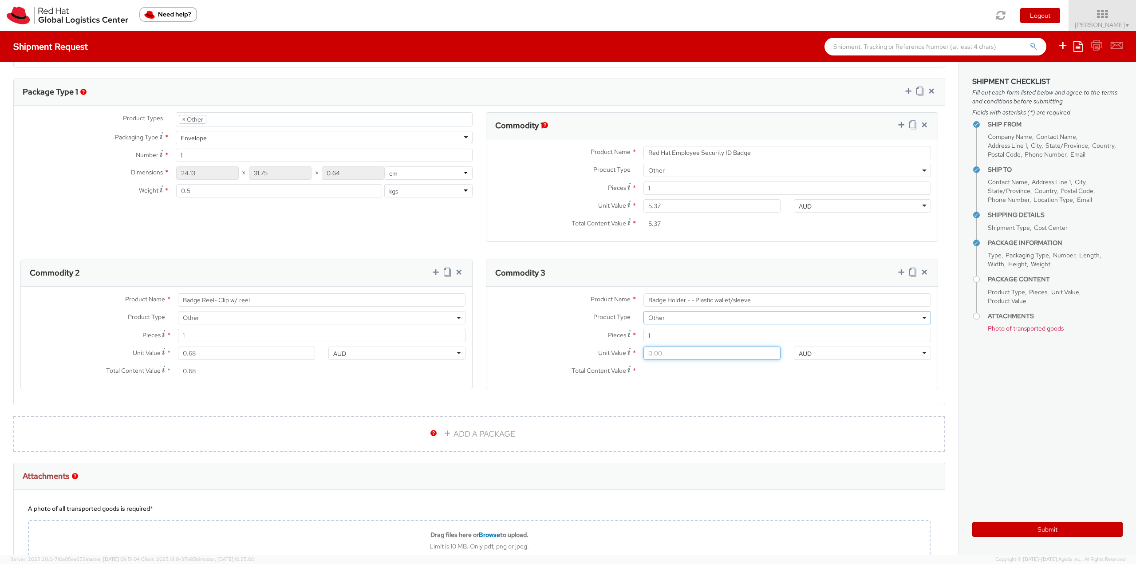
click at [660, 355] on input "Unit Value *" at bounding box center [712, 353] width 137 height 13
type input "0.20"
type input "0.27"
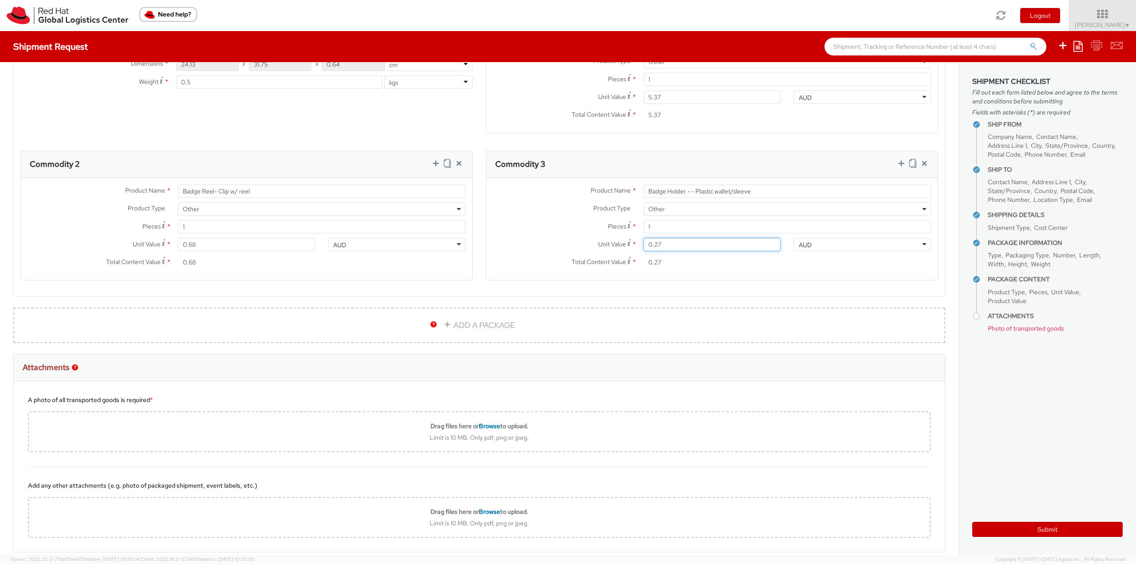
scroll to position [553, 0]
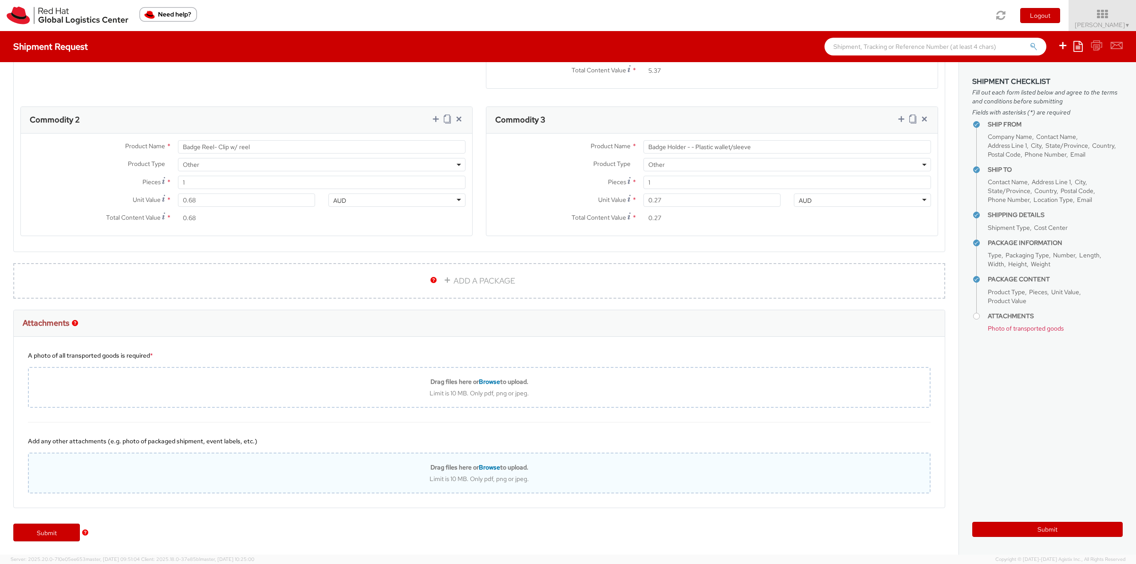
click at [525, 477] on div "Limit is 10 MB. Only pdf, png or jpeg." at bounding box center [479, 479] width 901 height 8
type input "C:\fakepath\SalesOrd25191977 (2) (1) (1) (1) (1).pdf"
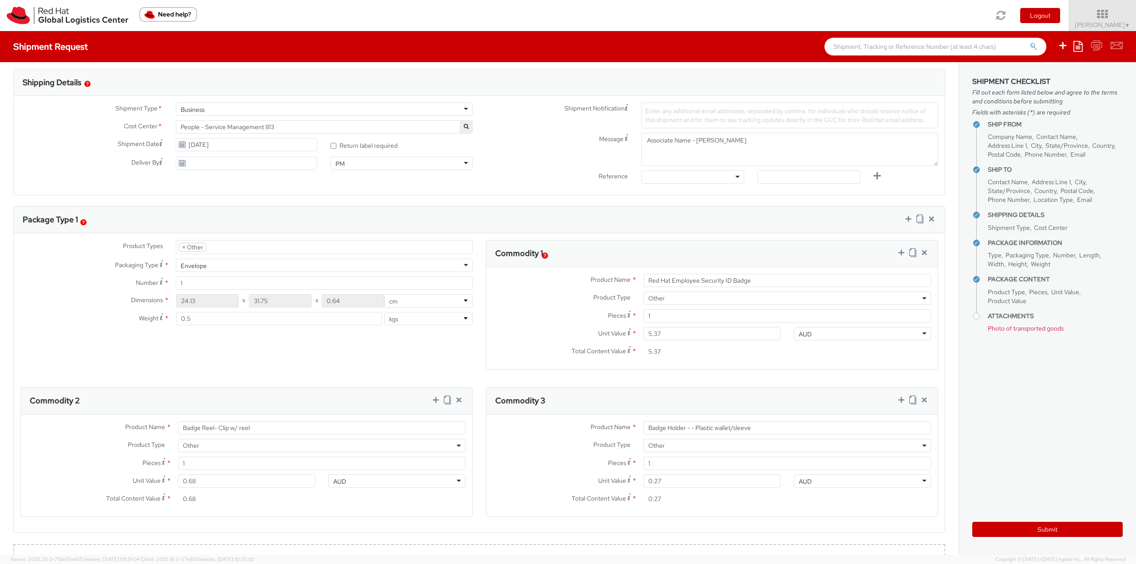
scroll to position [272, 0]
click at [182, 144] on use at bounding box center [182, 144] width 6 height 6
click at [210, 143] on input "10/01/2025" at bounding box center [247, 144] width 142 height 13
click at [247, 186] on td "2" at bounding box center [252, 187] width 16 height 13
type input "10/02/2025"
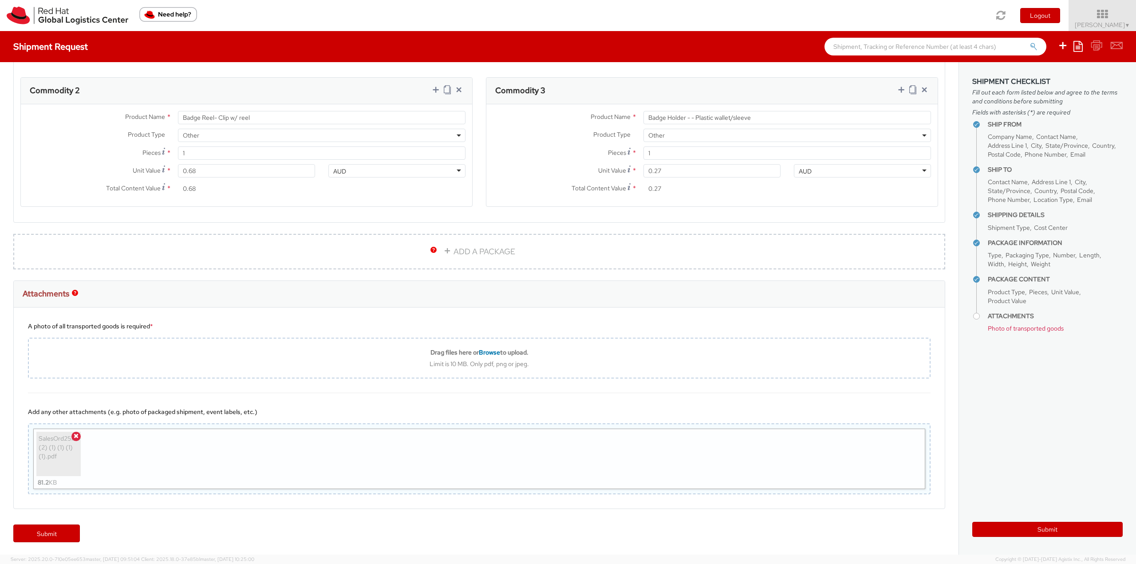
scroll to position [583, 0]
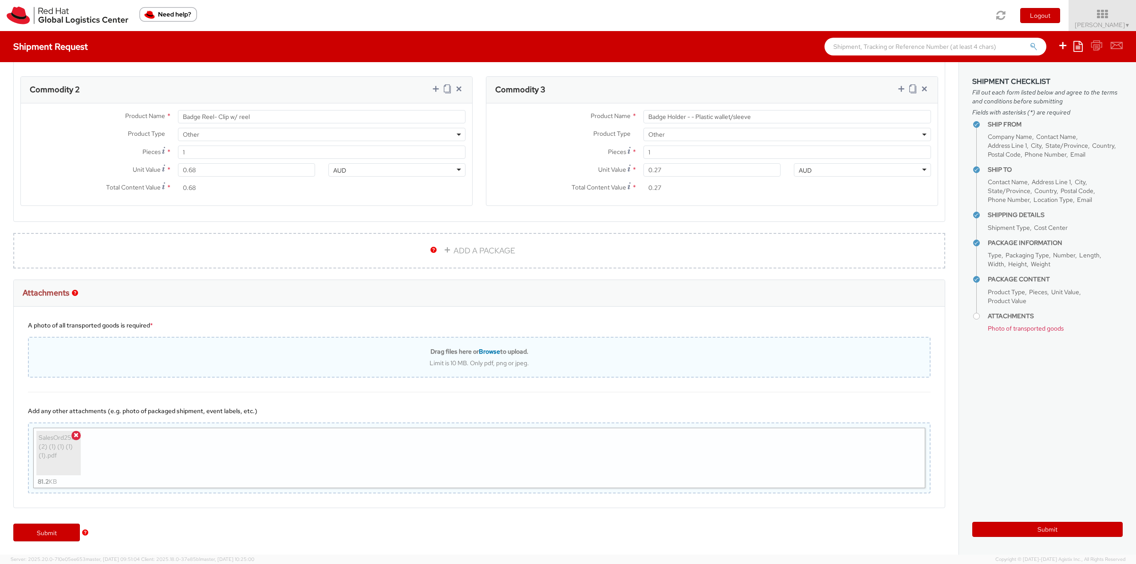
click at [466, 352] on b "Drag files here or Browse to upload." at bounding box center [480, 352] width 98 height 8
type input "C:\fakepath\SalesOrd25191977 (2) (1) (1) (1) (1).pdf"
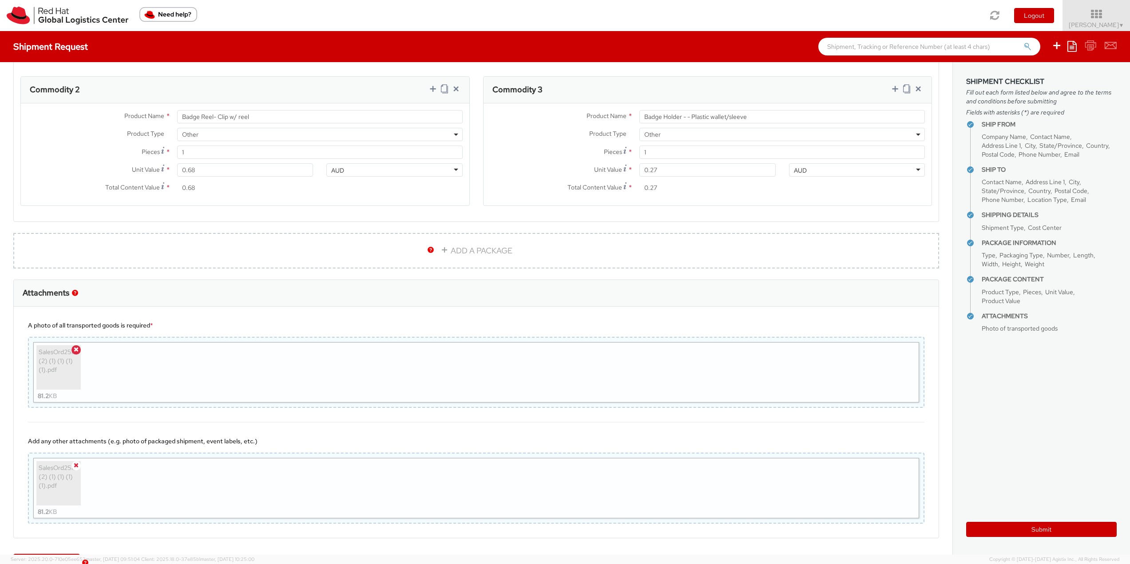
click at [76, 466] on icon at bounding box center [76, 465] width 5 height 6
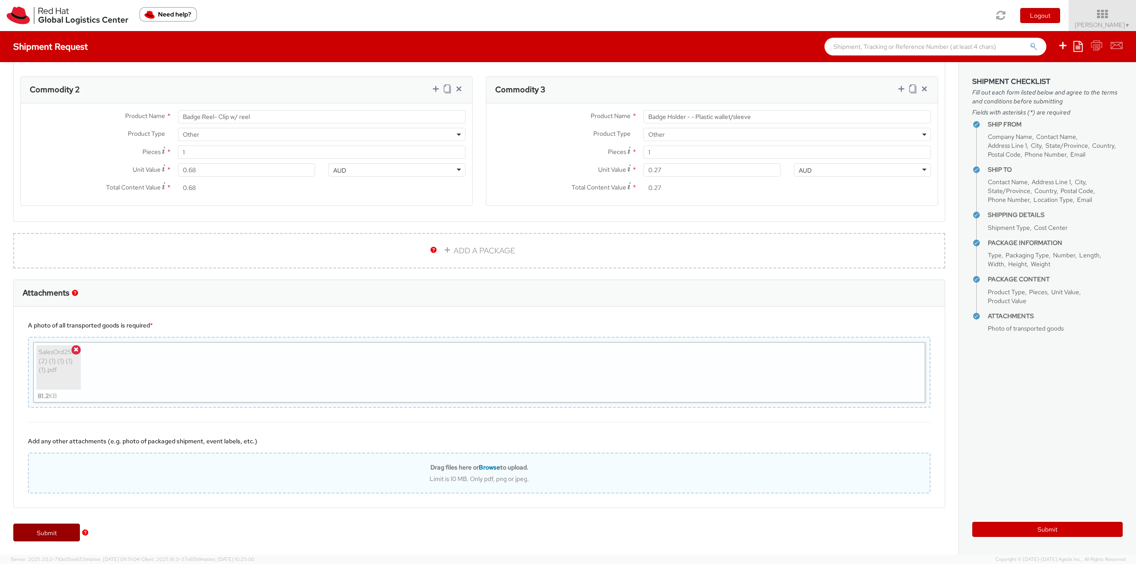
click at [68, 533] on link "Submit" at bounding box center [46, 533] width 67 height 18
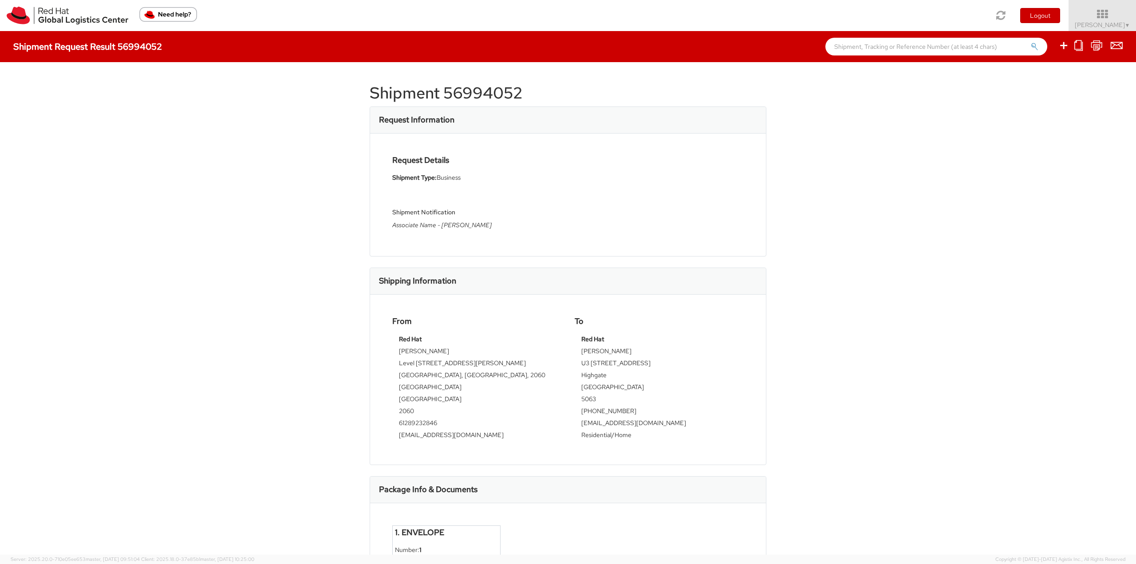
click at [443, 93] on h1 "Shipment 56994052" at bounding box center [568, 93] width 397 height 18
copy div "Shipment 56994052"
select select
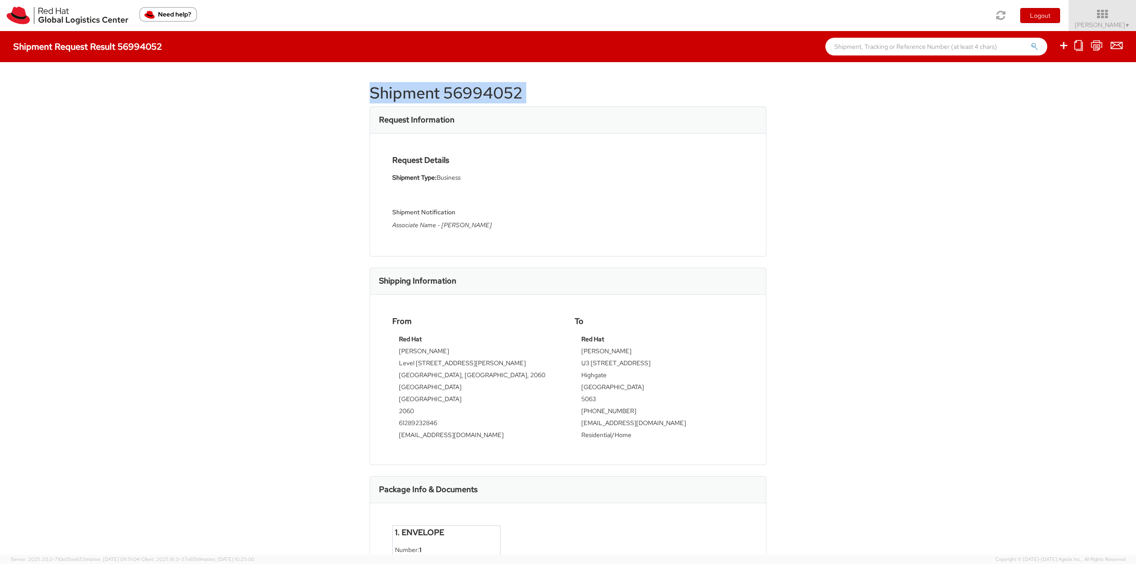
select select
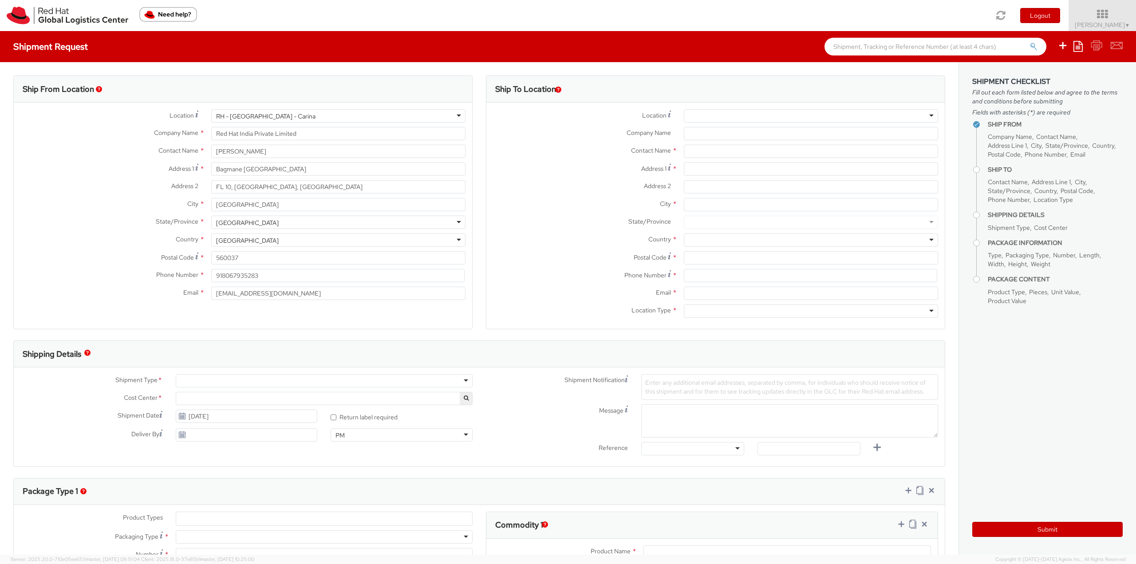
select select "813"
drag, startPoint x: 278, startPoint y: 149, endPoint x: 182, endPoint y: 153, distance: 96.4
click at [182, 153] on div "Contact Name * Naveen Kumar P" at bounding box center [243, 151] width 459 height 13
click at [265, 150] on input "text" at bounding box center [338, 151] width 254 height 13
type input "anissa"
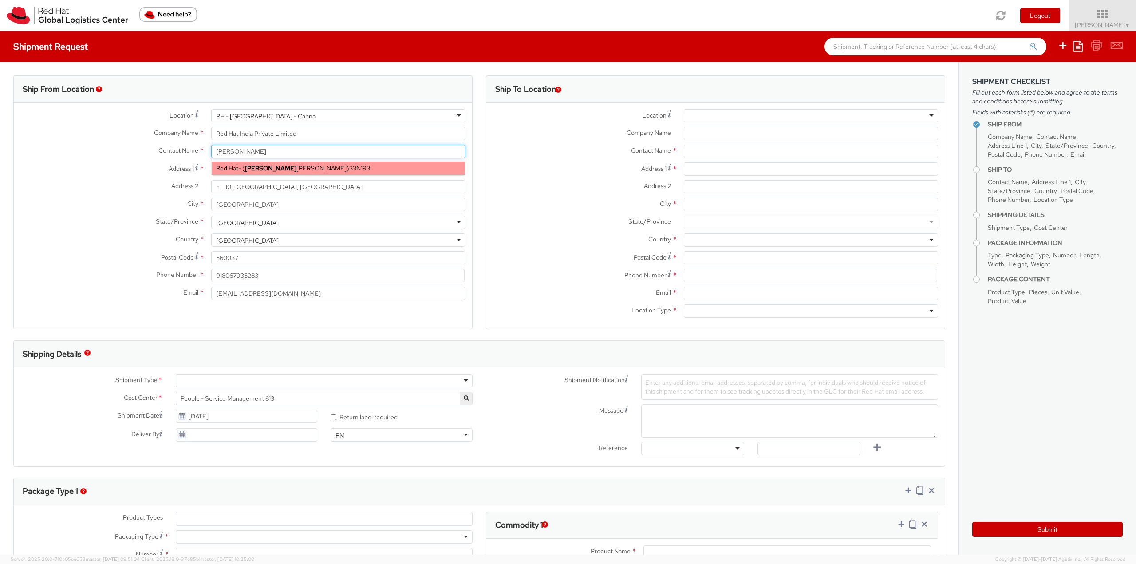
click at [264, 166] on span "Anissa Arthur" at bounding box center [296, 168] width 102 height 8
type input "Red Hat"
type input "Anissa Arthur"
type input "61289232846"
type input "aarthur@redhat.com"
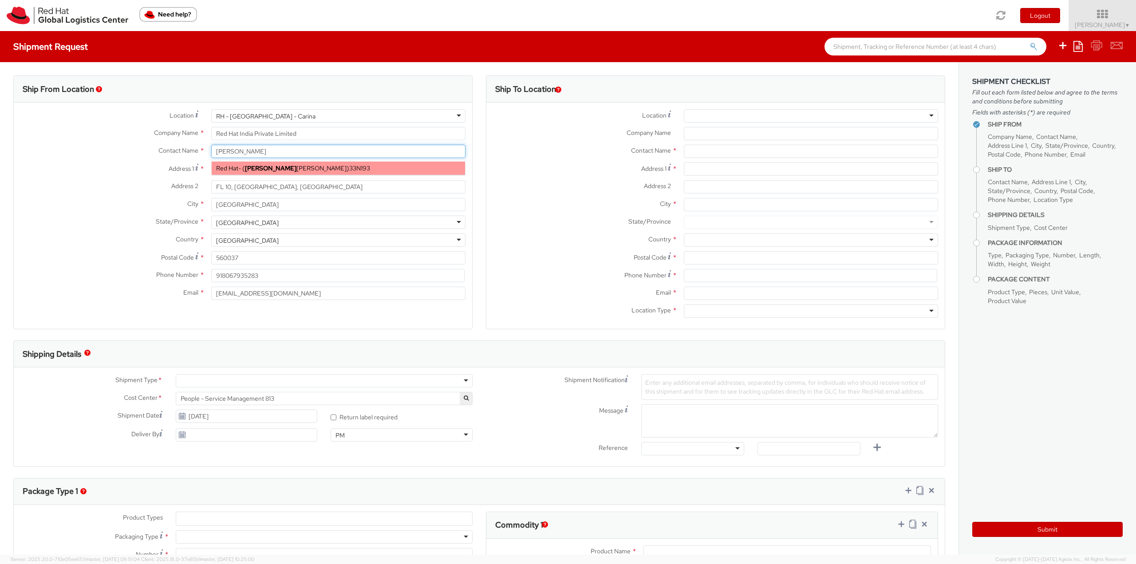
select select
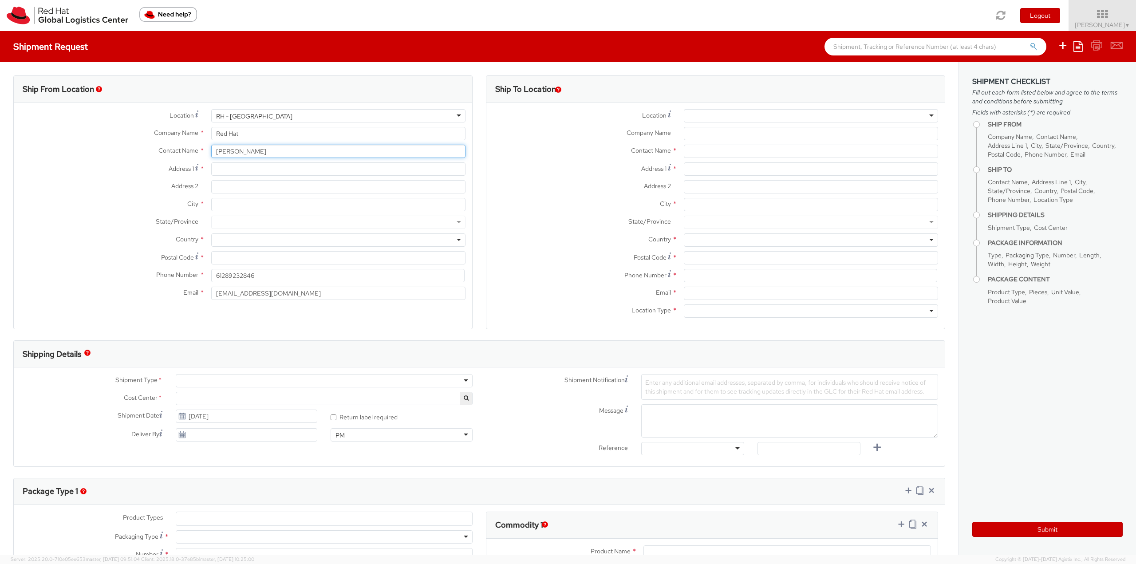
type input "Anissa Arthur"
click at [254, 171] on input "Address 1 *" at bounding box center [338, 168] width 254 height 13
paste input "Level 33, 1 Denison Street"
type input "Level 33, 1 Denison Street"
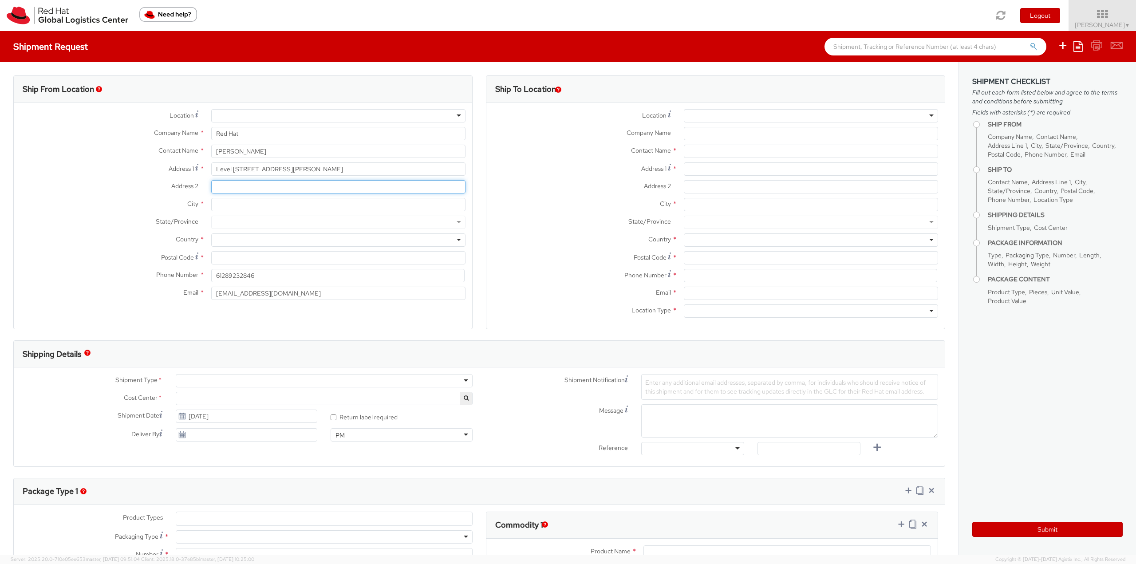
click at [225, 187] on input "Address 2 *" at bounding box center [338, 186] width 254 height 13
paste input "North Sydney, NSW, 2060"
type input "North Sydney, NSW, 2060"
click at [223, 241] on div at bounding box center [338, 239] width 254 height 13
type input "austr"
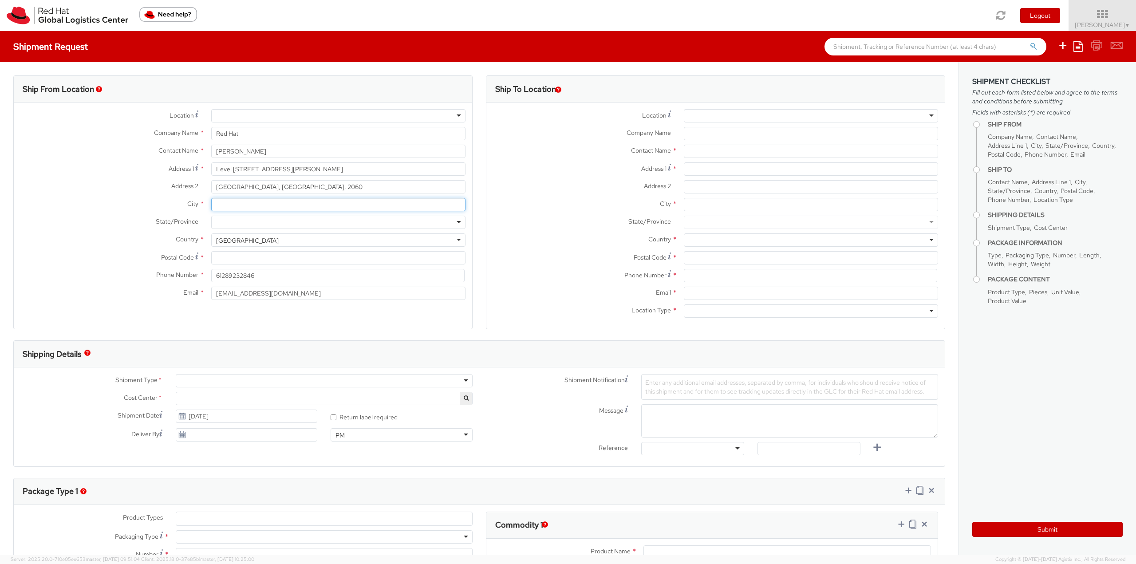
click at [227, 201] on input "City *" at bounding box center [338, 204] width 254 height 13
drag, startPoint x: 252, startPoint y: 186, endPoint x: 206, endPoint y: 186, distance: 46.2
click at [206, 186] on div "North Sydney, NSW, 2060" at bounding box center [339, 186] width 268 height 13
drag, startPoint x: 270, startPoint y: 186, endPoint x: 209, endPoint y: 187, distance: 61.3
click at [209, 187] on div "North Sydney, NSW, 2060" at bounding box center [339, 186] width 268 height 13
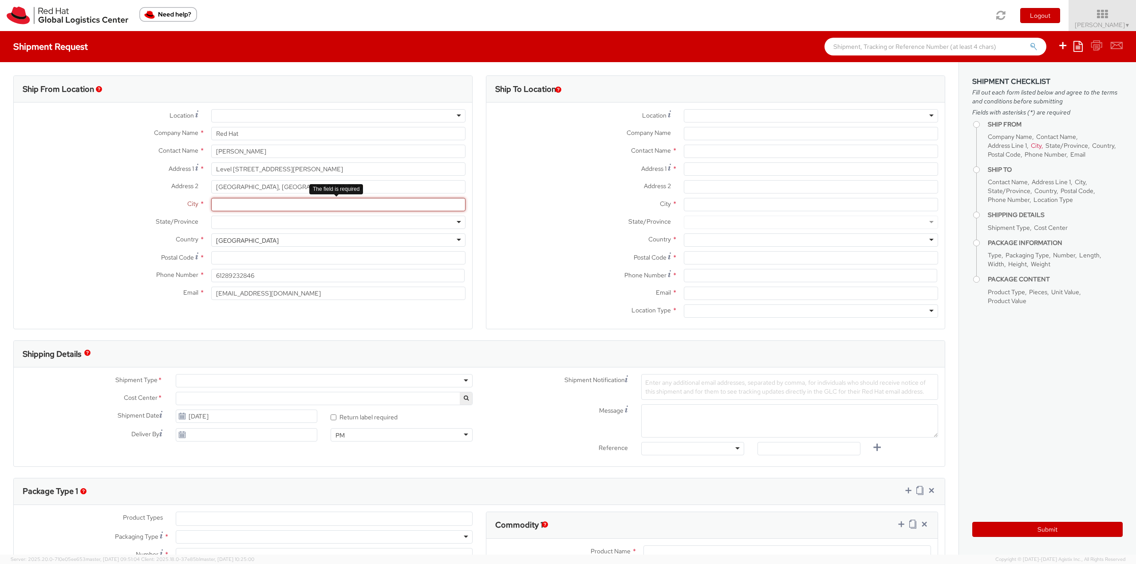
click at [227, 201] on input "City *" at bounding box center [338, 204] width 254 height 13
paste input "North Sydney, NSW,"
type input "North Sydney, NSW,"
drag, startPoint x: 273, startPoint y: 189, endPoint x: 296, endPoint y: 188, distance: 22.2
click at [296, 188] on input "North Sydney, NSW, 2060" at bounding box center [338, 186] width 254 height 13
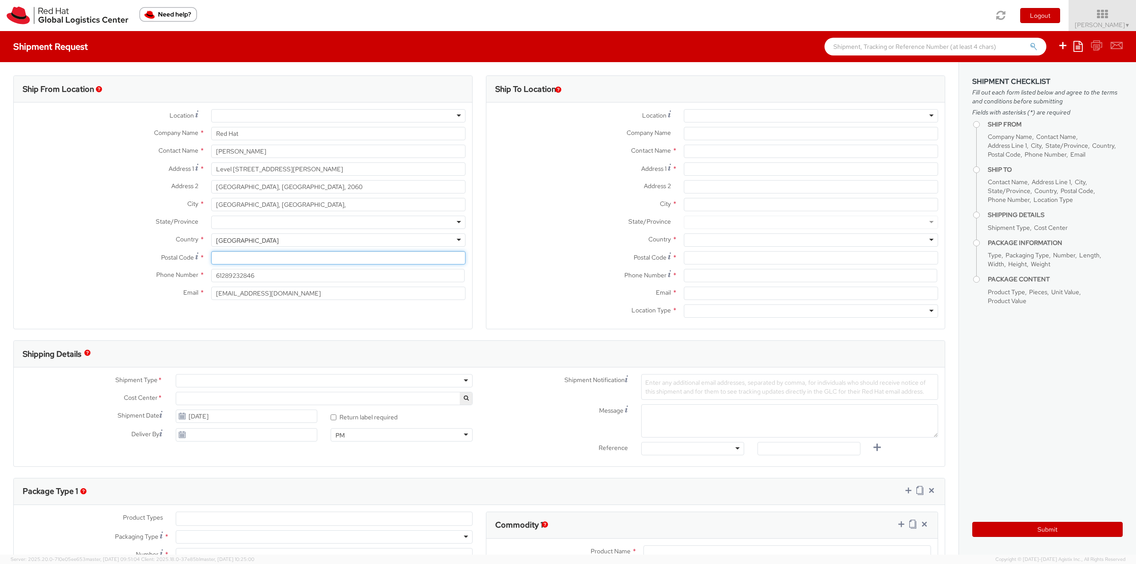
click at [226, 258] on input "Postal Code *" at bounding box center [338, 257] width 254 height 13
paste input "2060"
type input "2060"
click at [703, 153] on input "text" at bounding box center [811, 151] width 254 height 13
type input "Sarah Z"
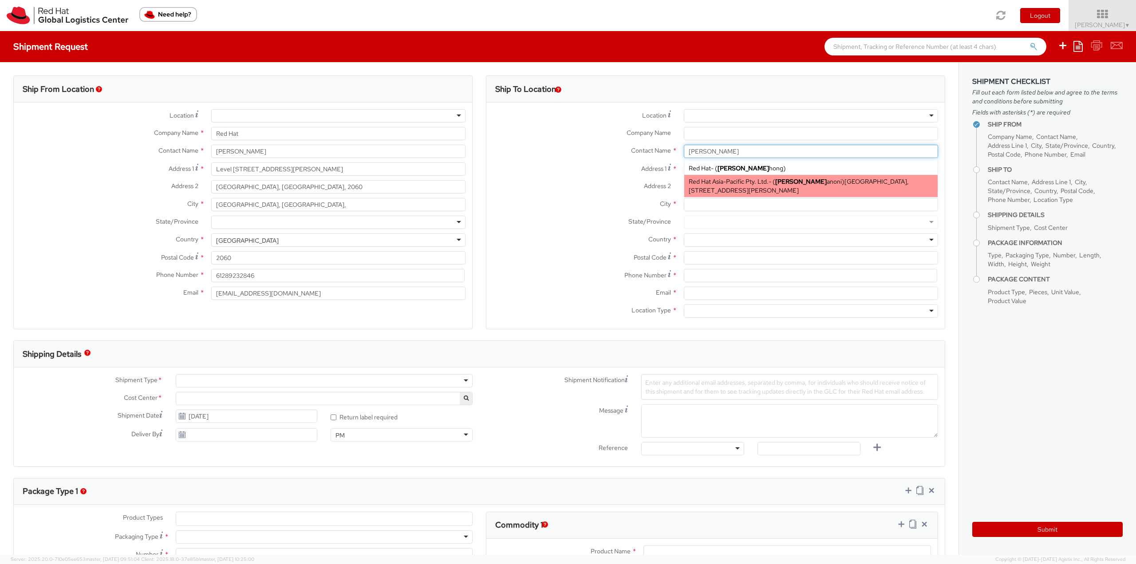
click at [747, 188] on span "Canberra House, Level 11, 40 Marcus Clarke Street, 11S110, CANBERRA, 2601, AU" at bounding box center [799, 186] width 220 height 17
type input "Red Hat Asia-Pacific Pty. Ltd."
type input "Sarah Zanoni"
type input "Canberra House, Level 11"
type input "40 Marcus Clarke Street"
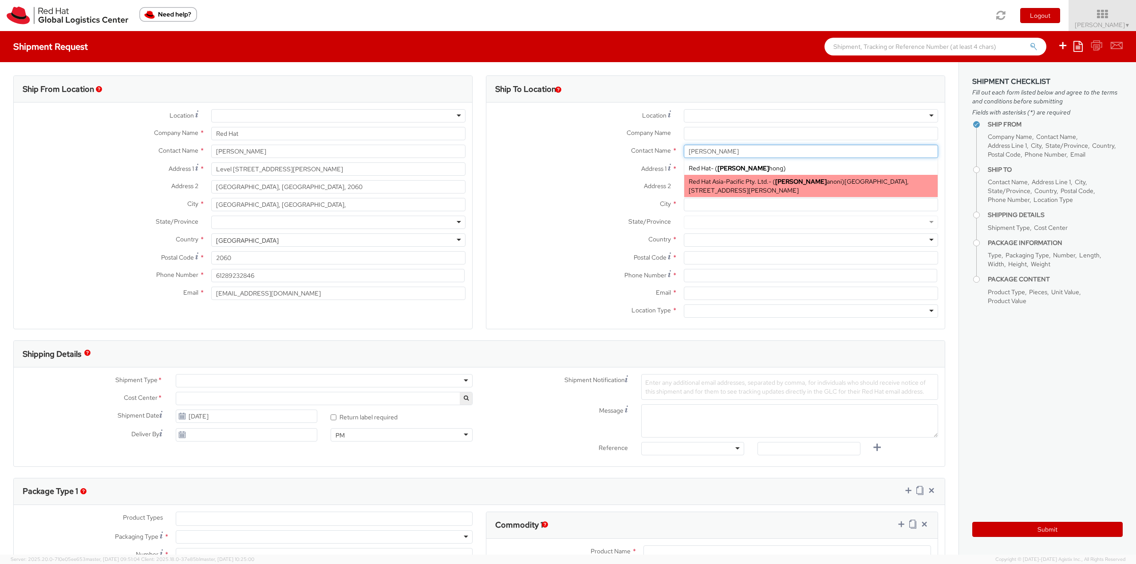
type input "CANBERRA"
type input "2601"
type input "61261452811"
type input "szanoni@redhat.com"
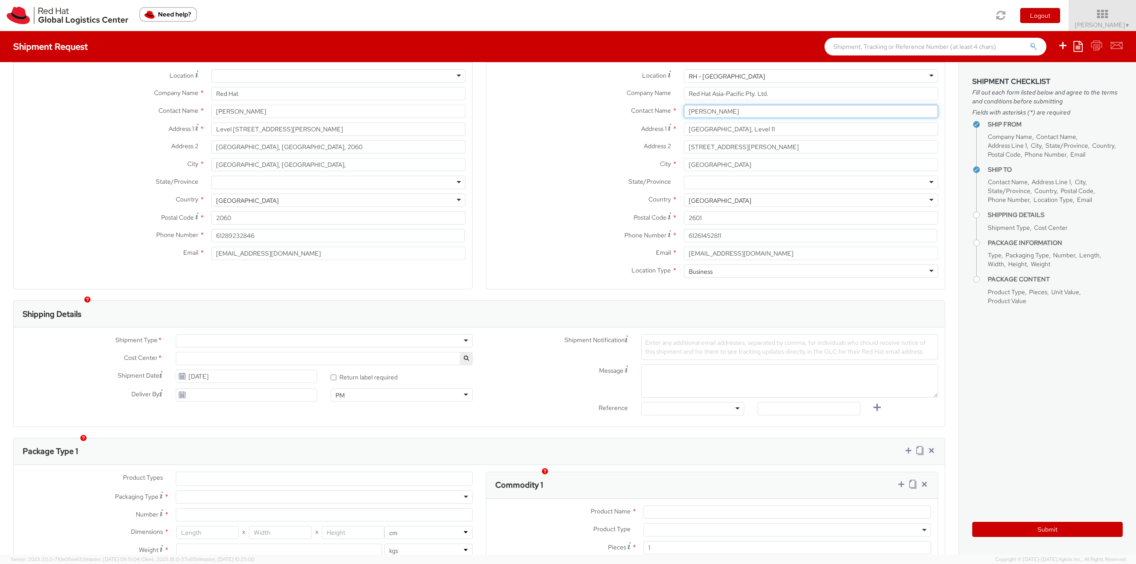
scroll to position [89, 0]
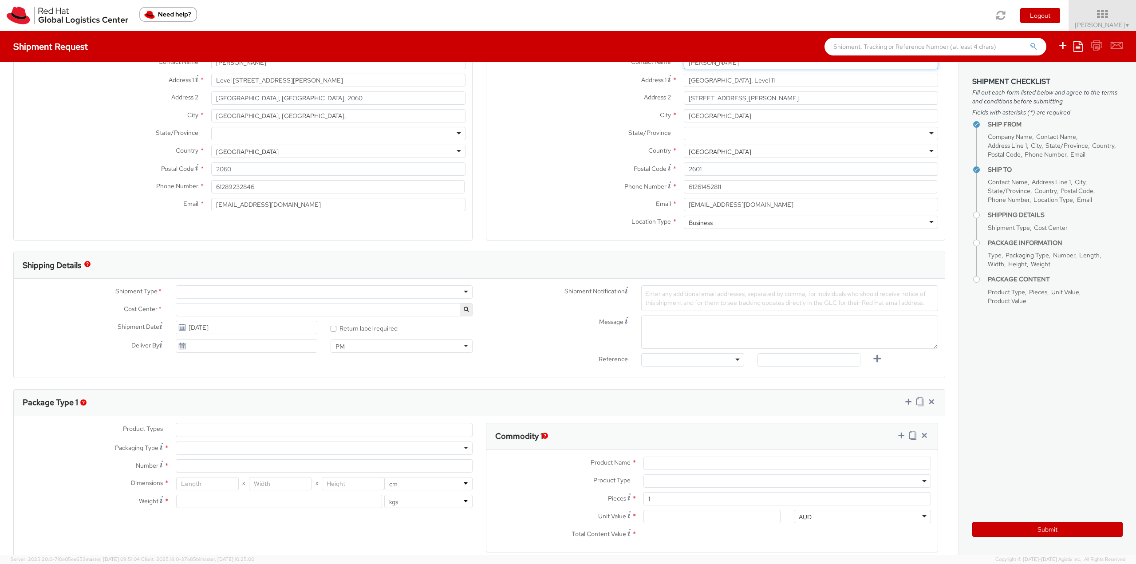
type input "Sarah Zanoni"
click at [668, 329] on textarea "Message" at bounding box center [789, 332] width 297 height 33
paste textarea "Liam Birch"
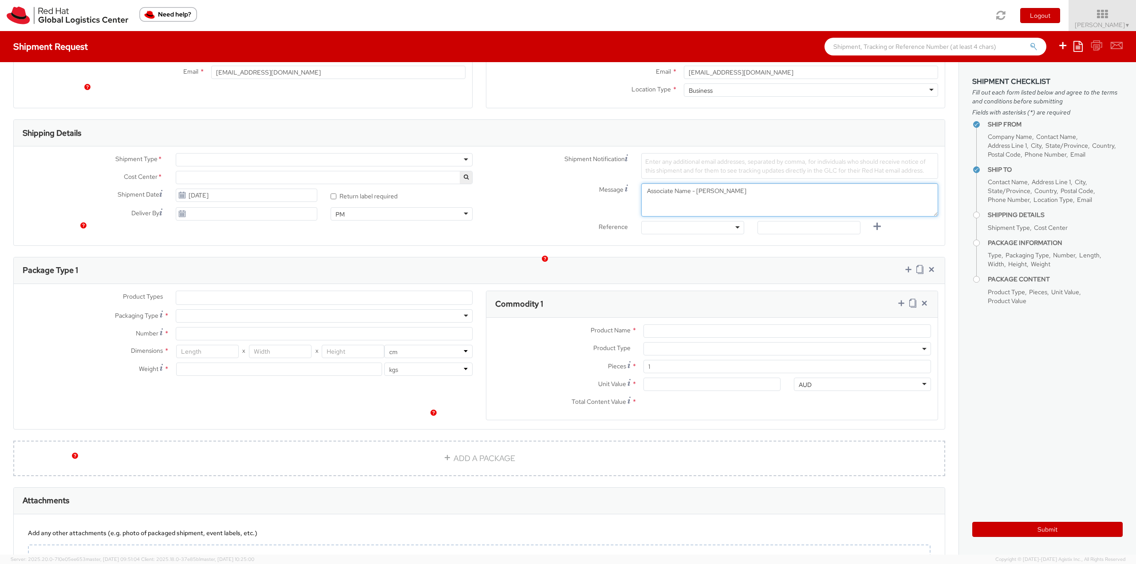
scroll to position [266, 0]
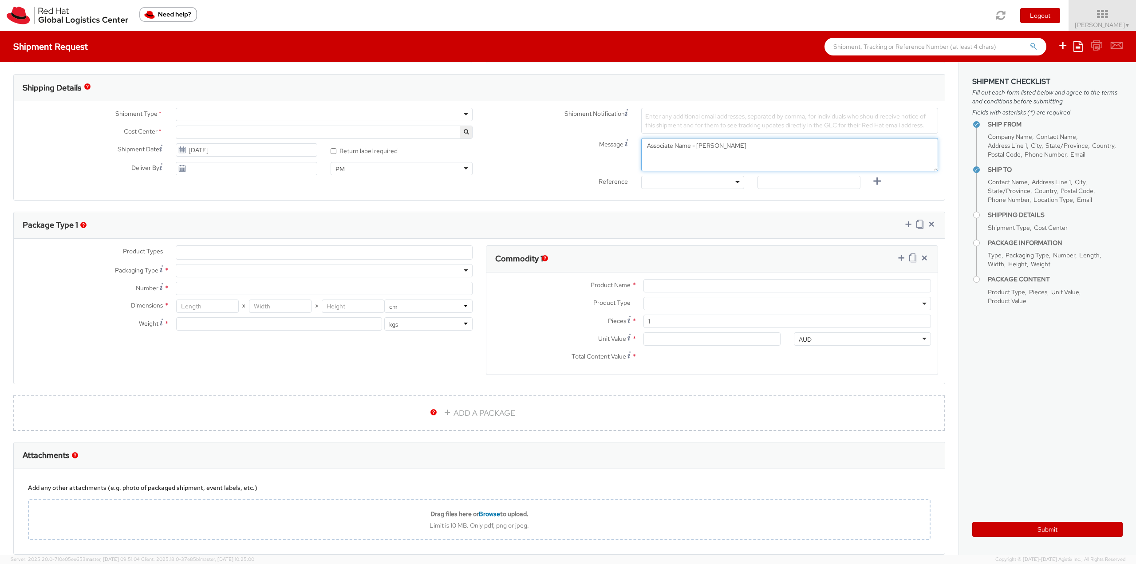
type textarea "Associate Name - Liam Birch"
click at [199, 253] on ul at bounding box center [324, 252] width 296 height 13
click at [193, 253] on ul at bounding box center [324, 252] width 296 height 13
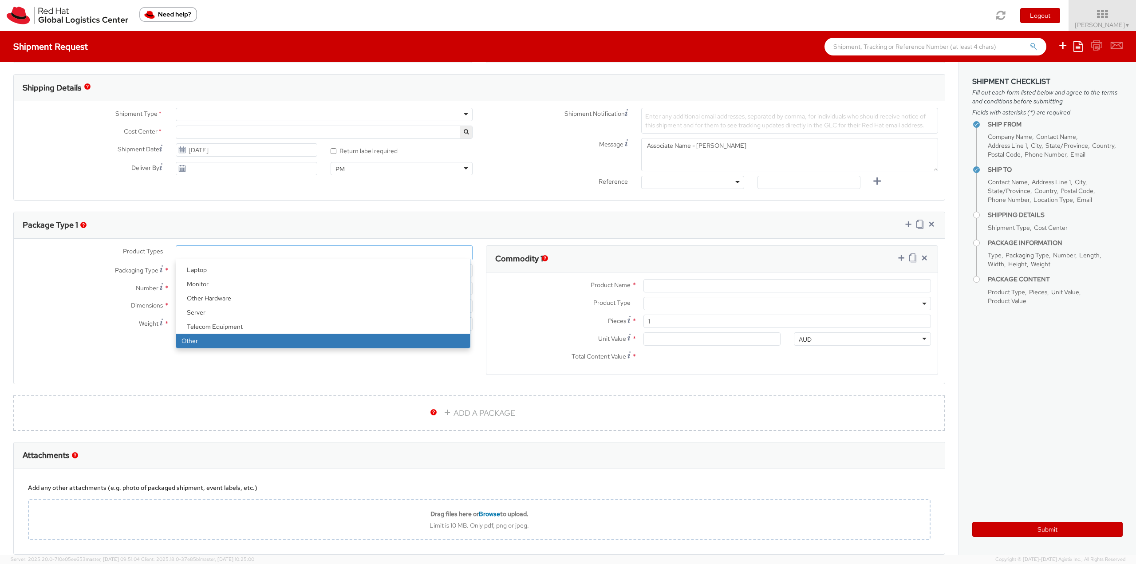
select select "OTHER"
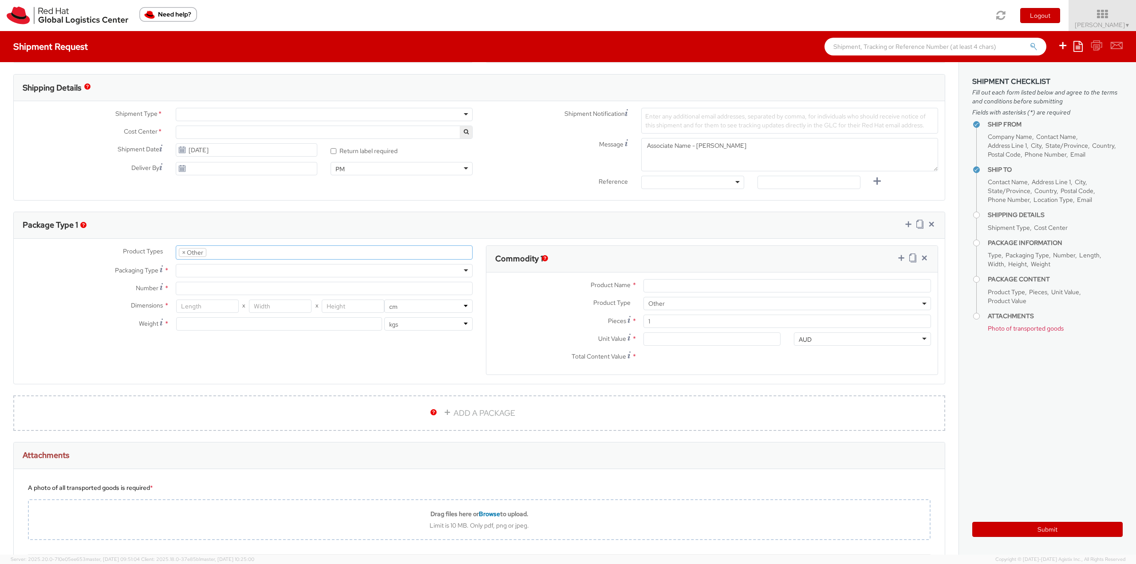
click at [191, 268] on div at bounding box center [324, 270] width 297 height 13
type input "1"
type input "24.13"
type input "31.75"
type input "0.64"
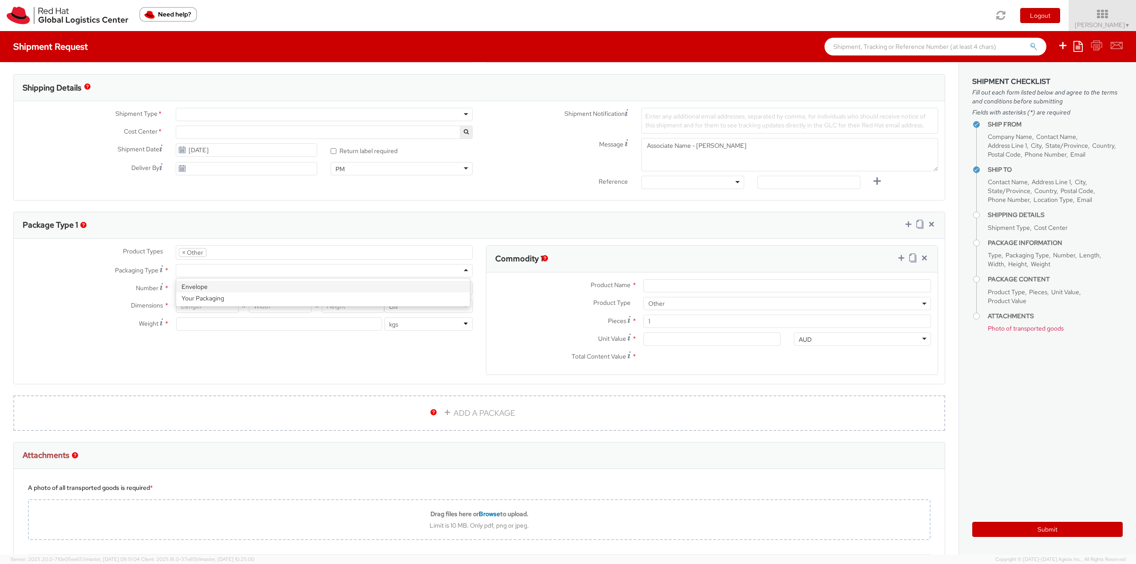
type input "0.5"
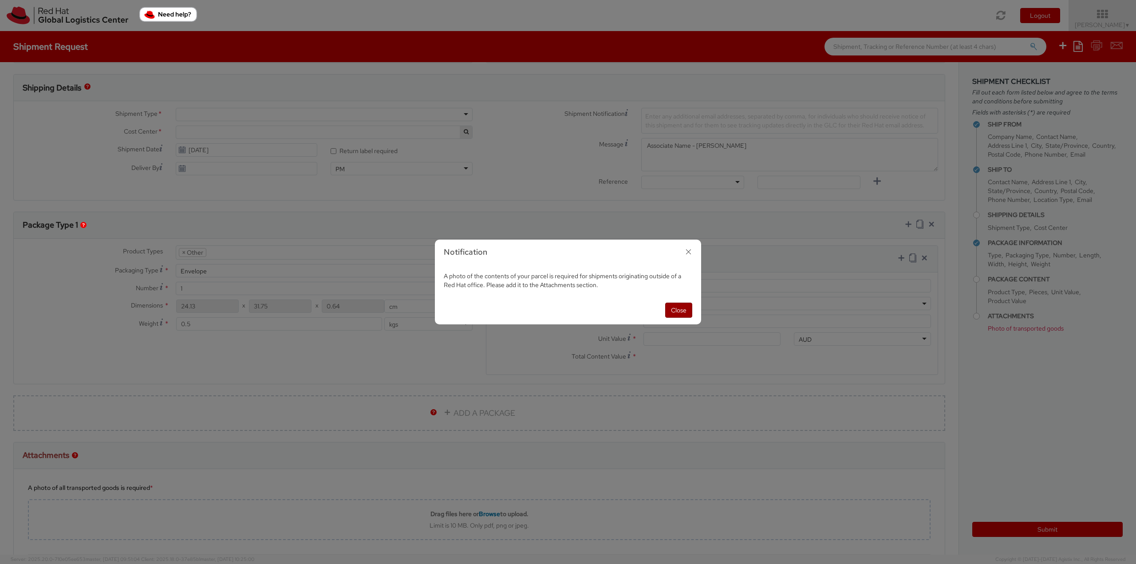
click at [681, 308] on button "Close" at bounding box center [678, 310] width 27 height 15
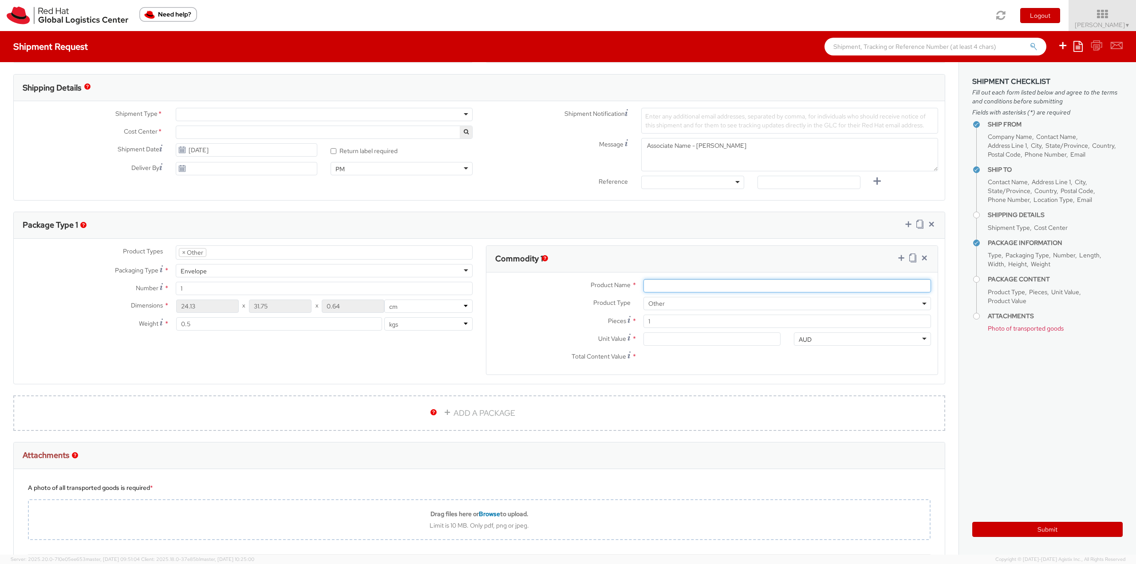
click at [663, 289] on input "Product Name *" at bounding box center [788, 285] width 288 height 13
paste input "Red Hat Employee Security ID Badge"
type input "Red Hat Employee Security ID Badge"
click at [652, 340] on input "Unit Value *" at bounding box center [712, 338] width 137 height 13
type input "5.00"
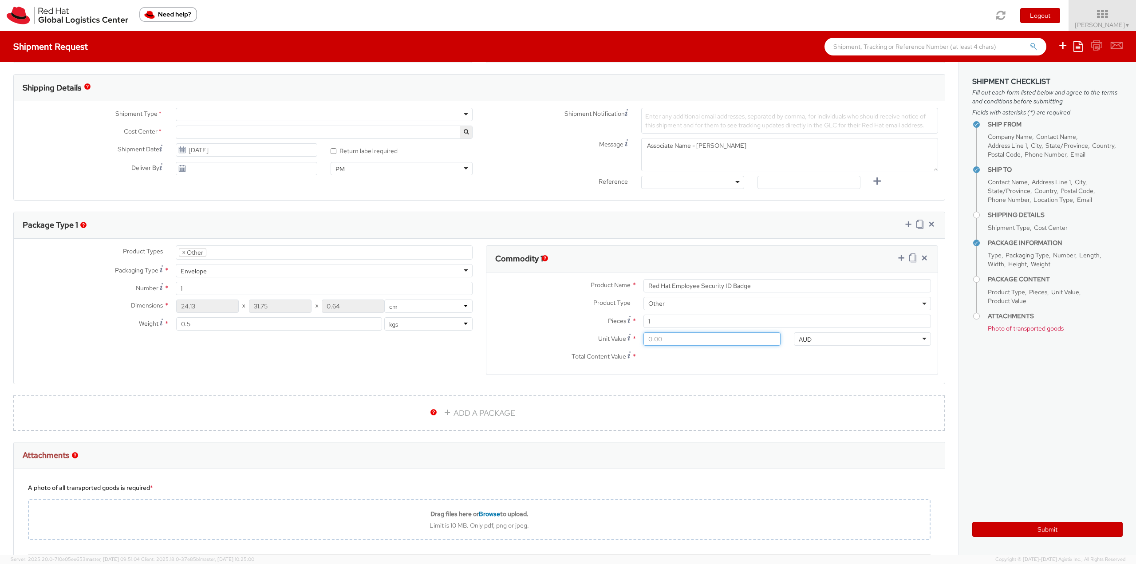
type input "5.00"
type input "5.30"
type input "5.37"
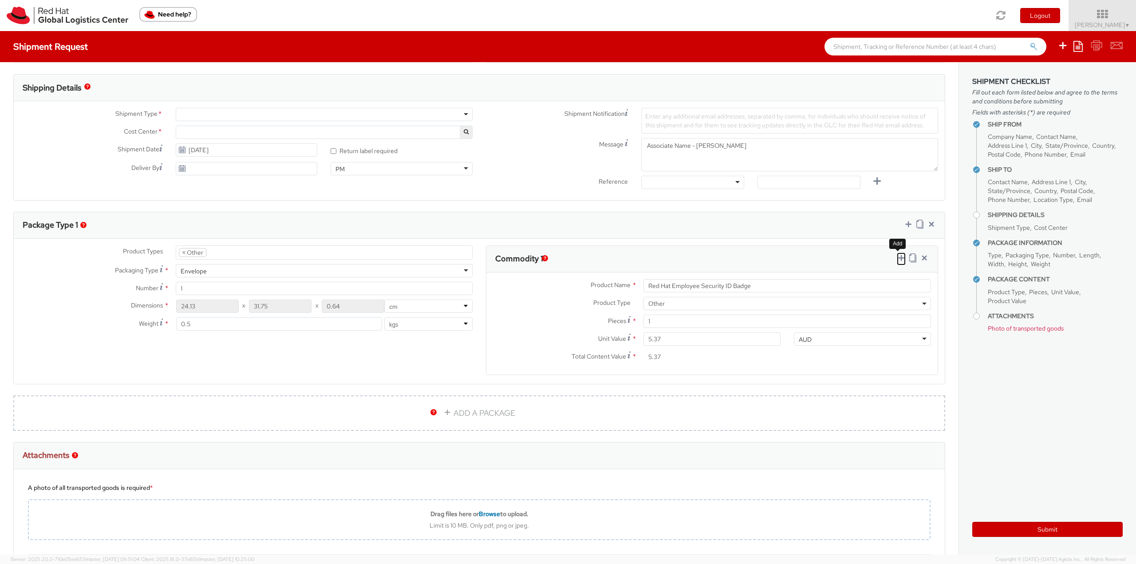
click at [898, 257] on icon at bounding box center [901, 257] width 9 height 9
select select
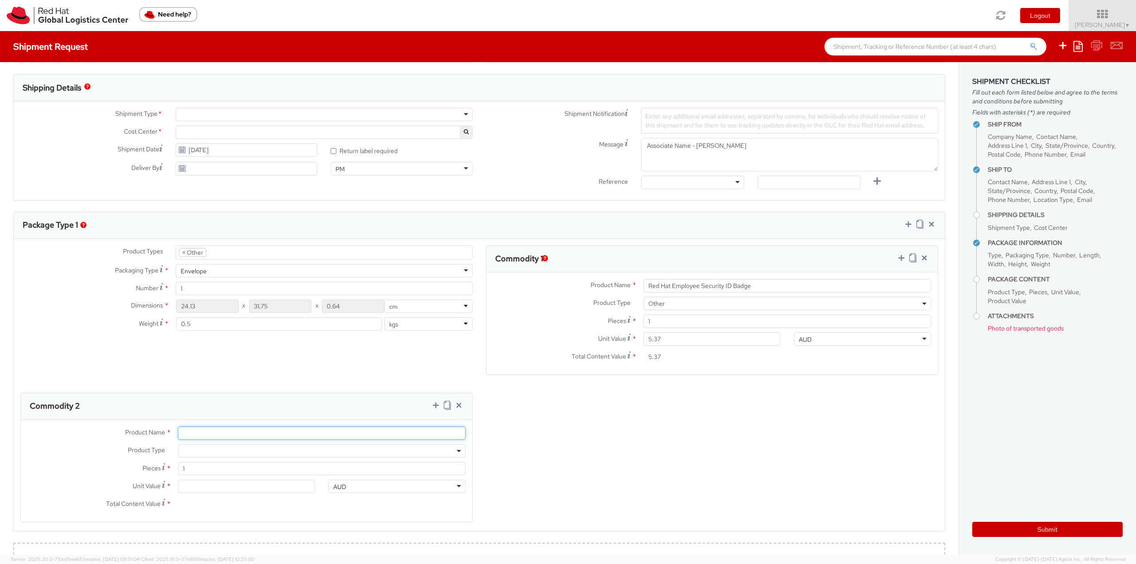
click at [198, 434] on input "Product Name *" at bounding box center [322, 433] width 288 height 13
paste input "Badge Reel- Clip w/ reel"
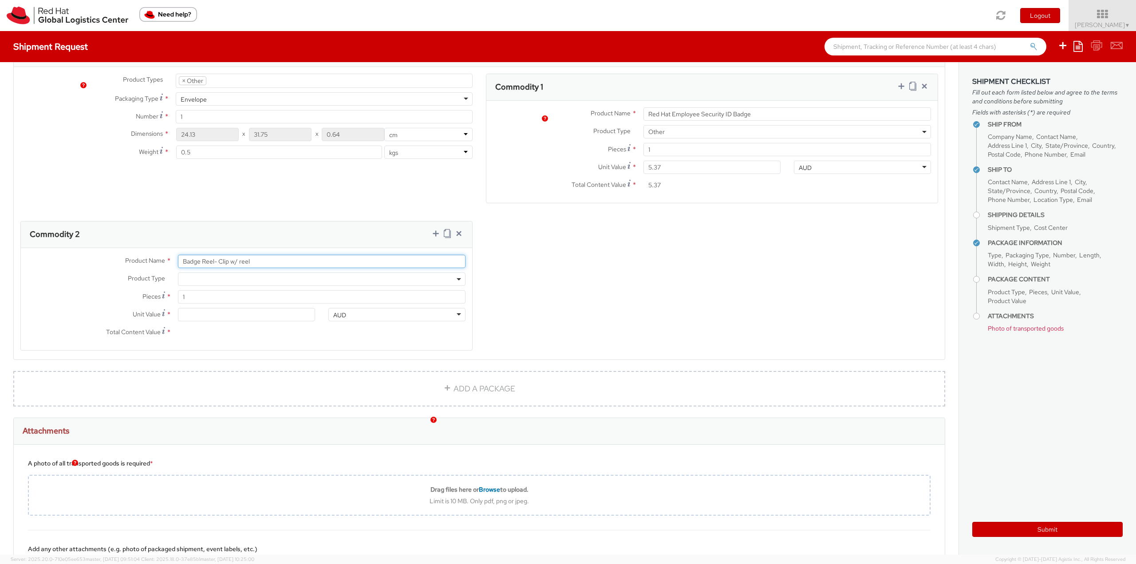
scroll to position [444, 0]
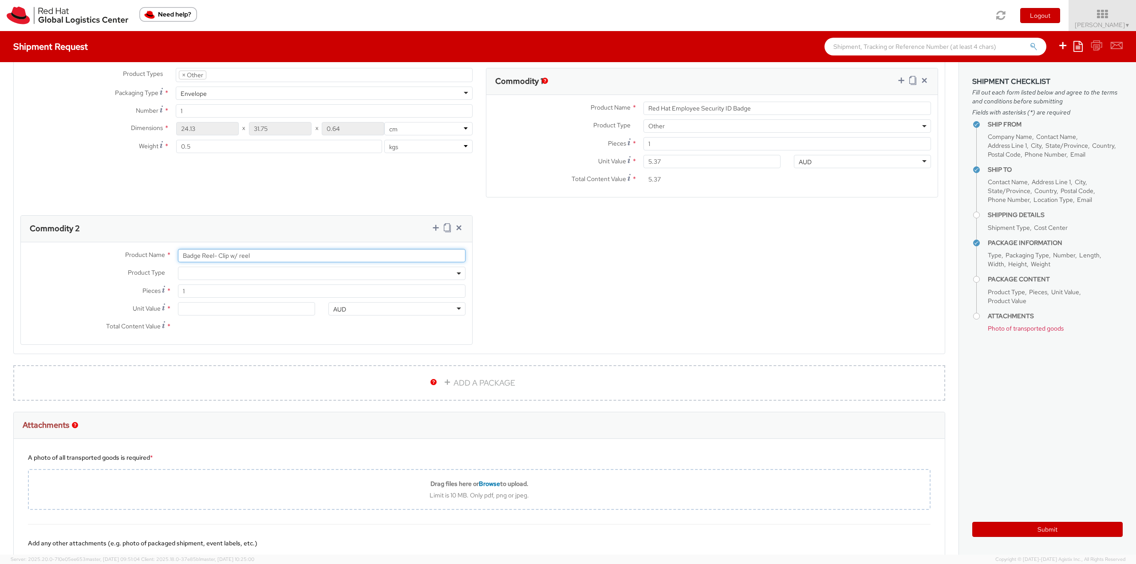
type input "Badge Reel- Clip w/ reel"
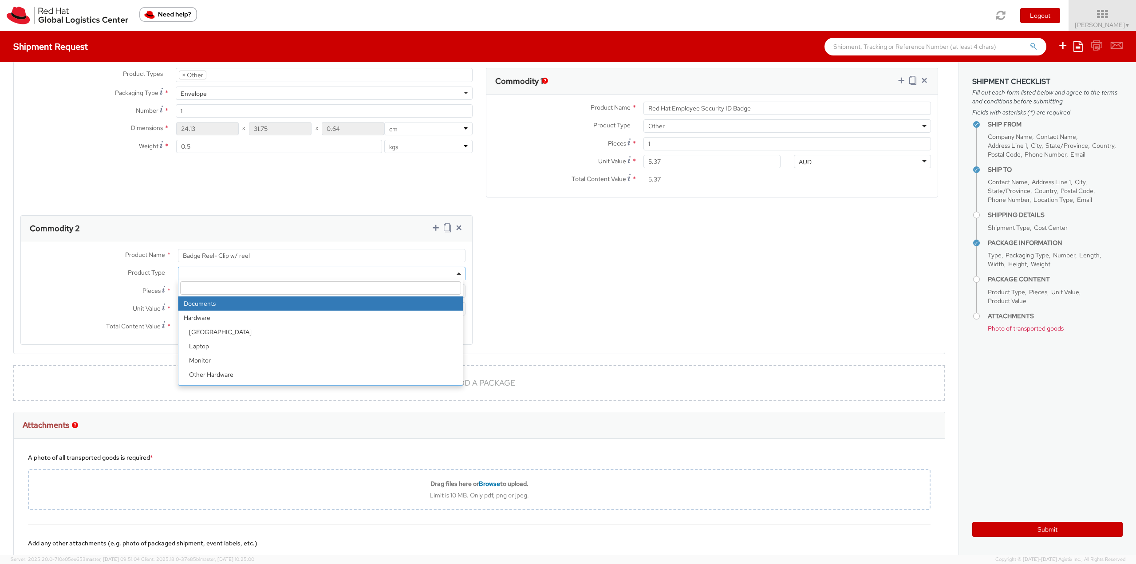
click at [203, 269] on span at bounding box center [322, 273] width 288 height 13
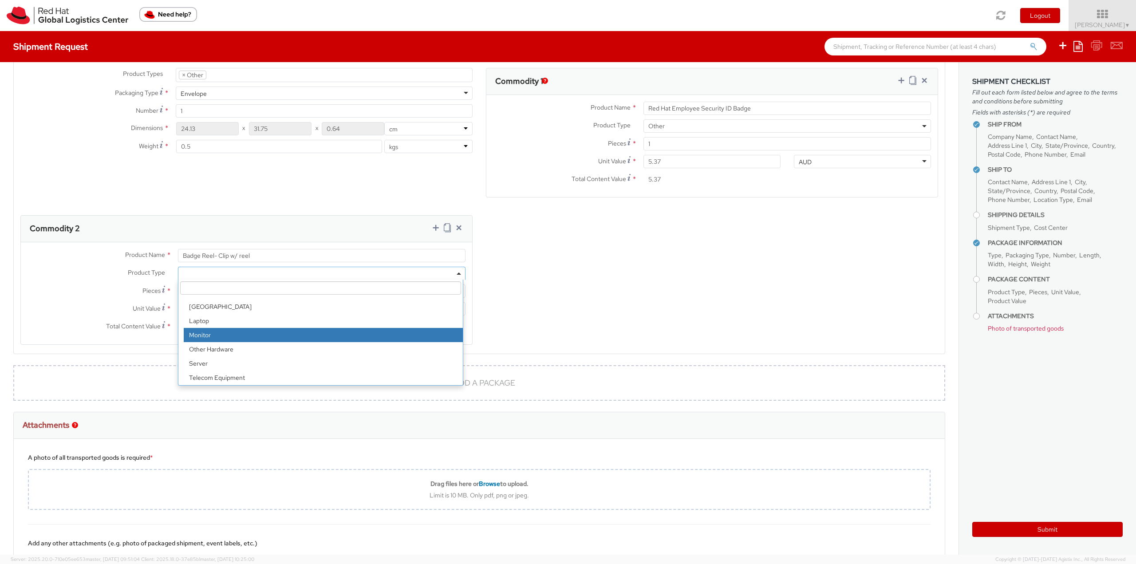
scroll to position [39, 0]
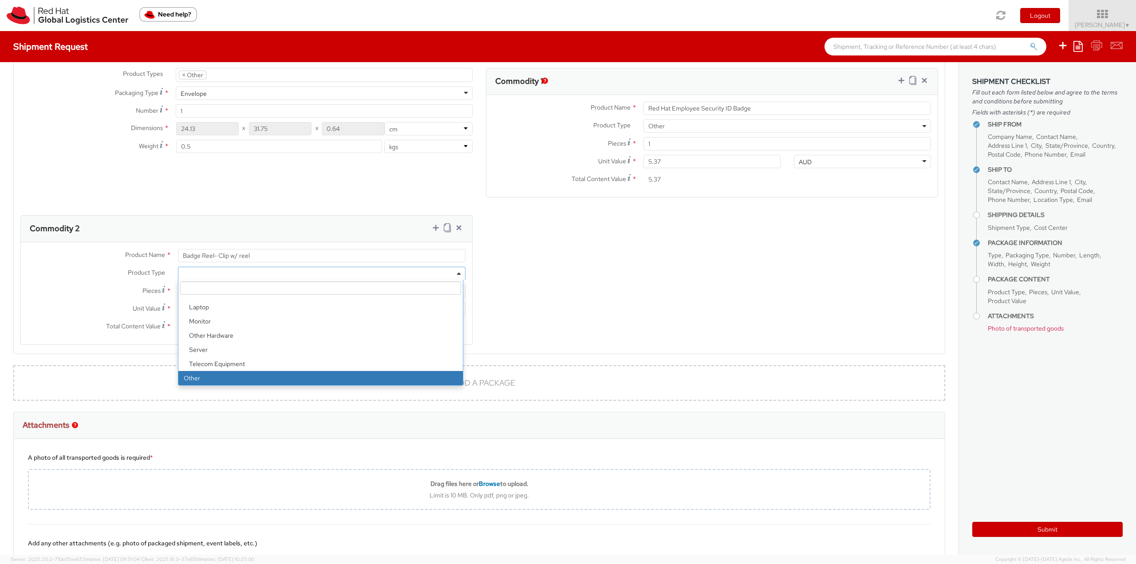
select select "OTHER"
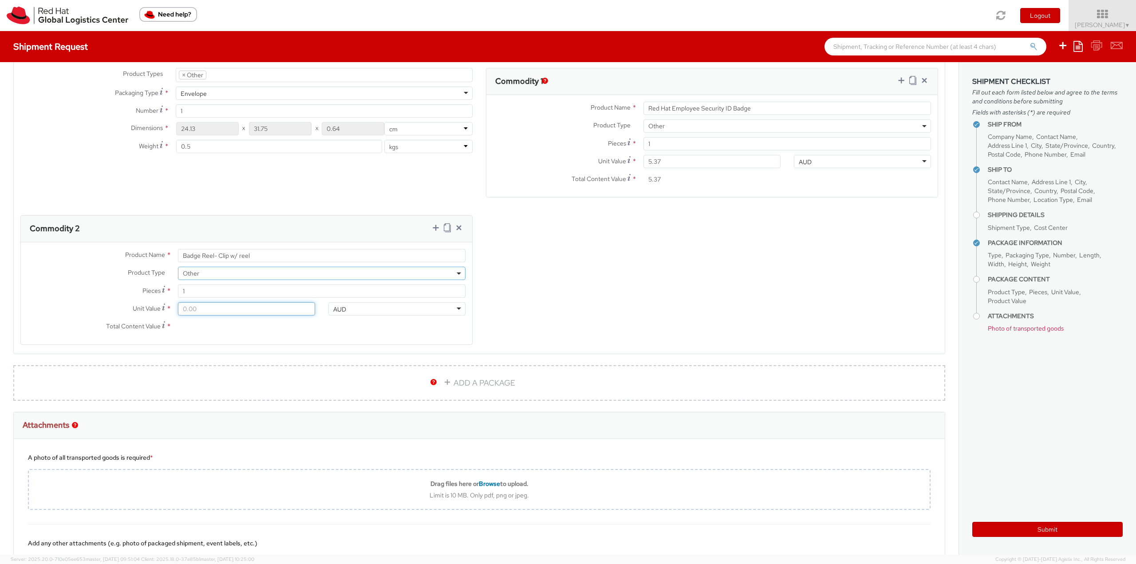
click at [195, 307] on input "Unit Value *" at bounding box center [246, 308] width 137 height 13
type input "0.60"
type input "0.68"
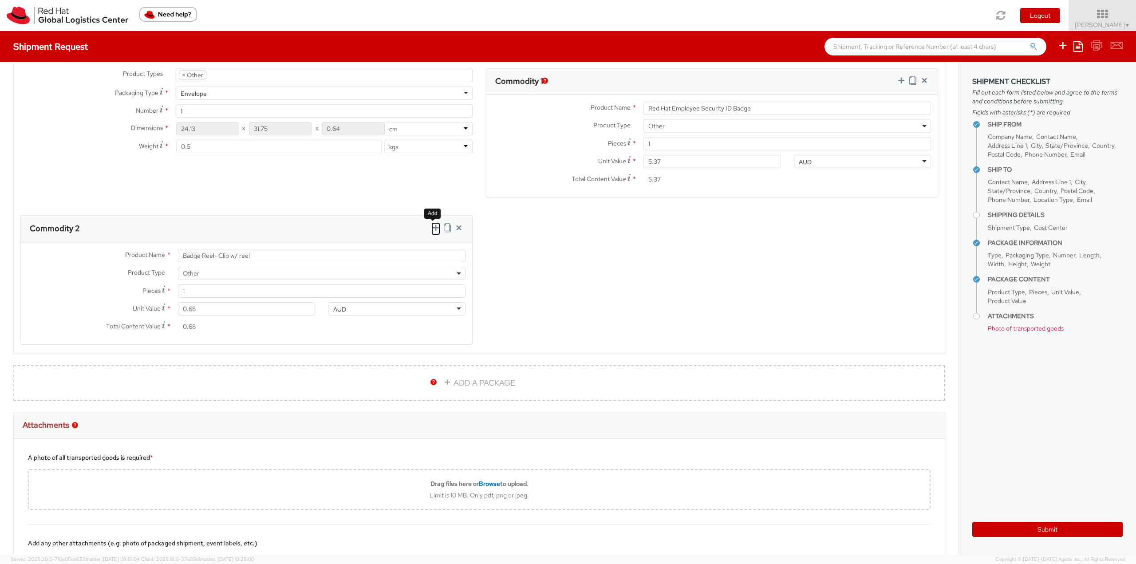
click at [434, 229] on icon at bounding box center [435, 227] width 9 height 9
select select
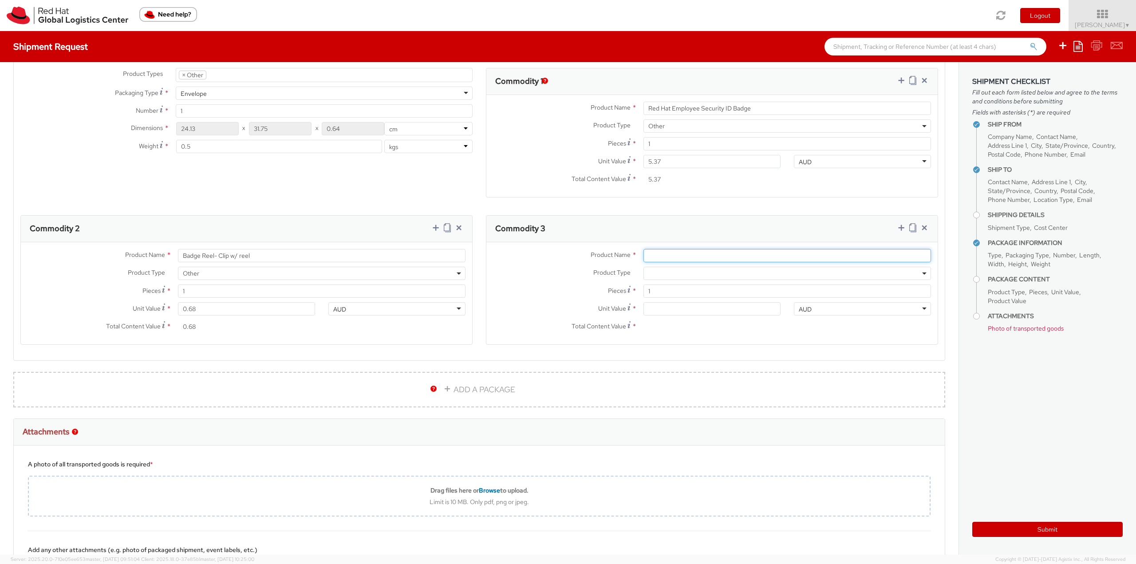
click at [658, 252] on input "Product Name *" at bounding box center [788, 255] width 288 height 13
paste input "Badge Holder - - Plastic wallet/sleeve"
type input "Badge Holder - - Plastic wallet/sleeve"
click at [657, 277] on span at bounding box center [788, 273] width 288 height 13
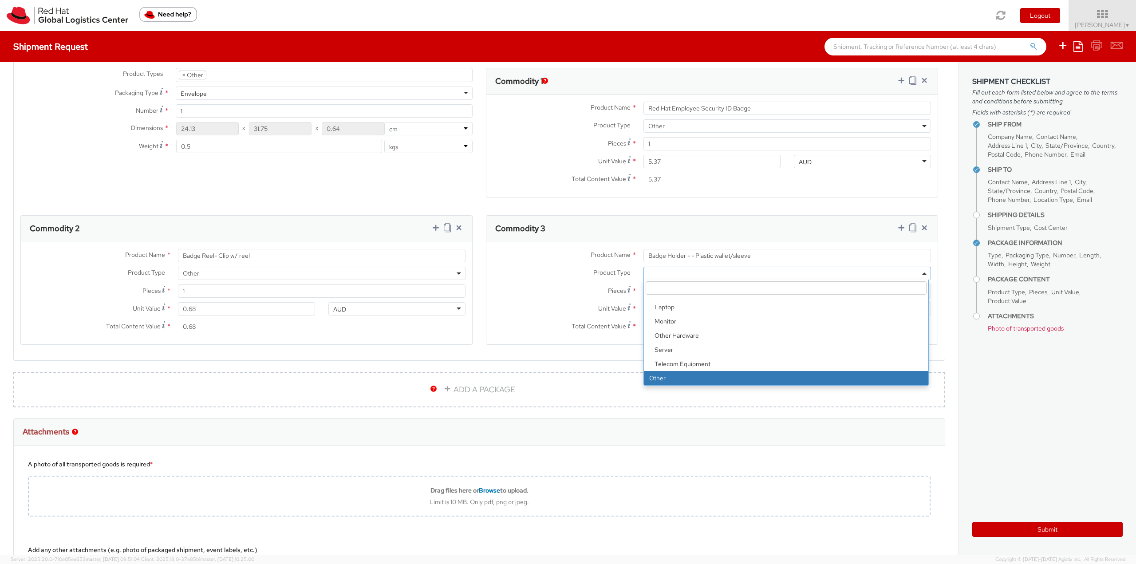
select select "OTHER"
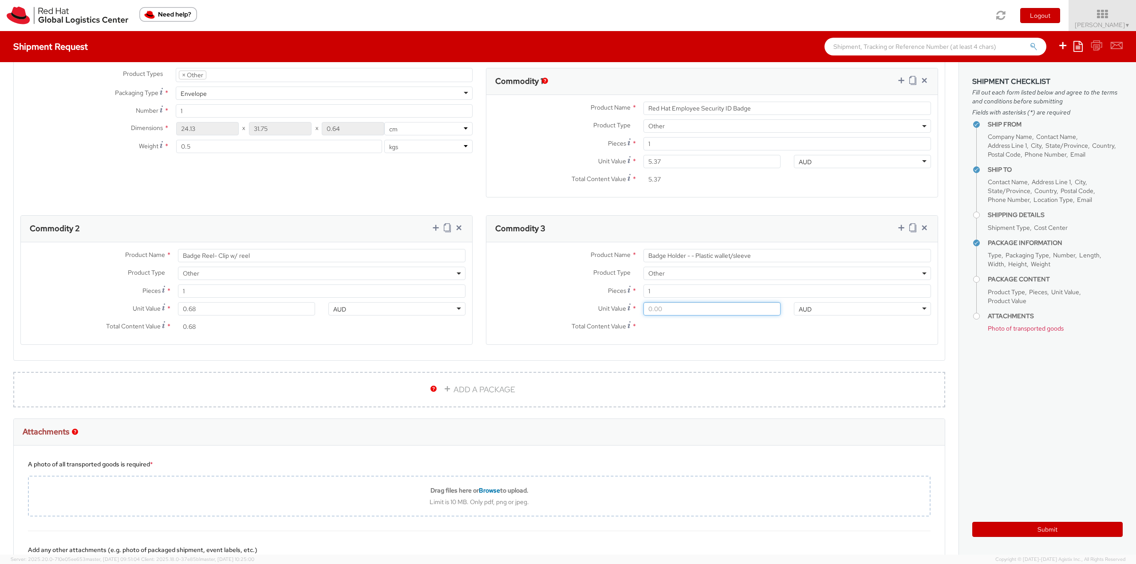
click at [676, 313] on input "Unit Value *" at bounding box center [712, 308] width 137 height 13
type input "0.20"
type input "0.24"
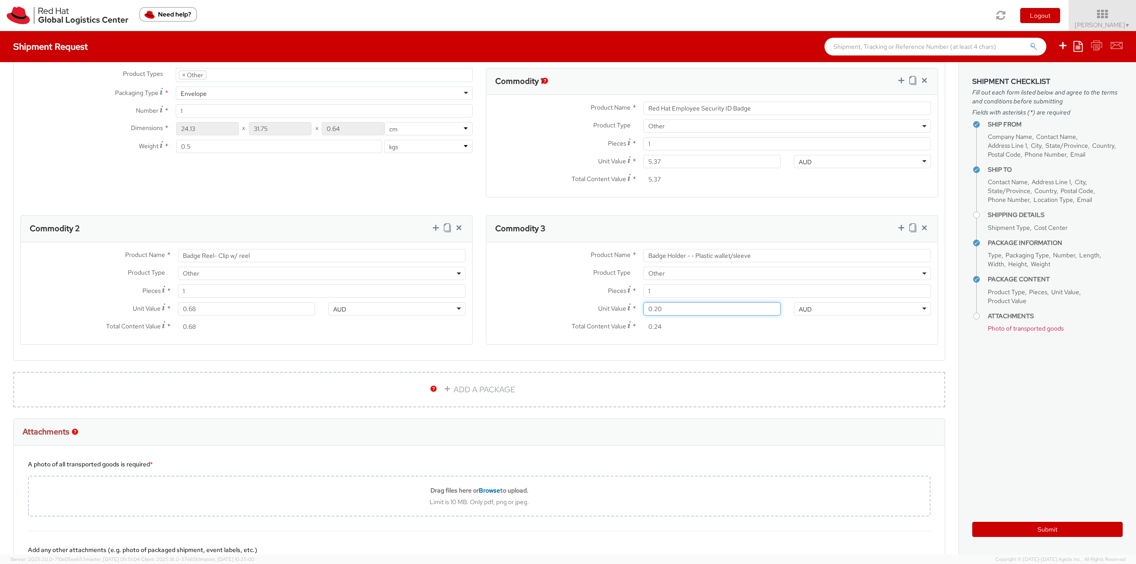
type input "0.27"
click at [746, 352] on agx-form-section "Commodity 3 Product Name * Badge Holder - - Plastic wallet/sleeve Product Type …" at bounding box center [712, 285] width 466 height 141
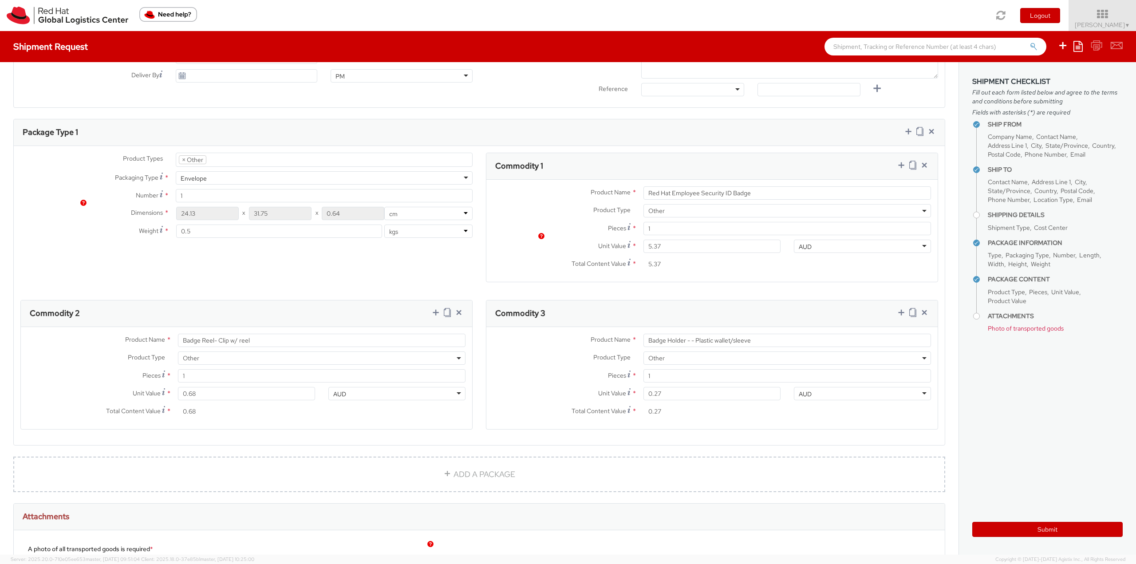
scroll to position [266, 0]
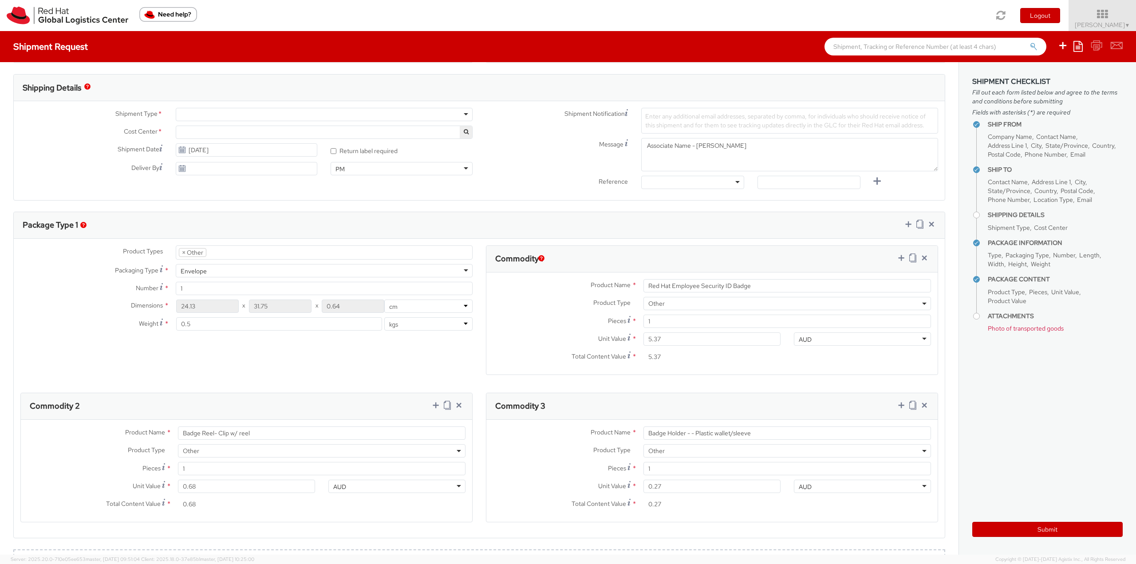
click at [190, 116] on div at bounding box center [324, 114] width 297 height 13
select select "813"
click at [195, 151] on input "10/01/2025" at bounding box center [247, 149] width 142 height 13
click at [250, 190] on td "2" at bounding box center [252, 192] width 16 height 13
type input "10/02/2025"
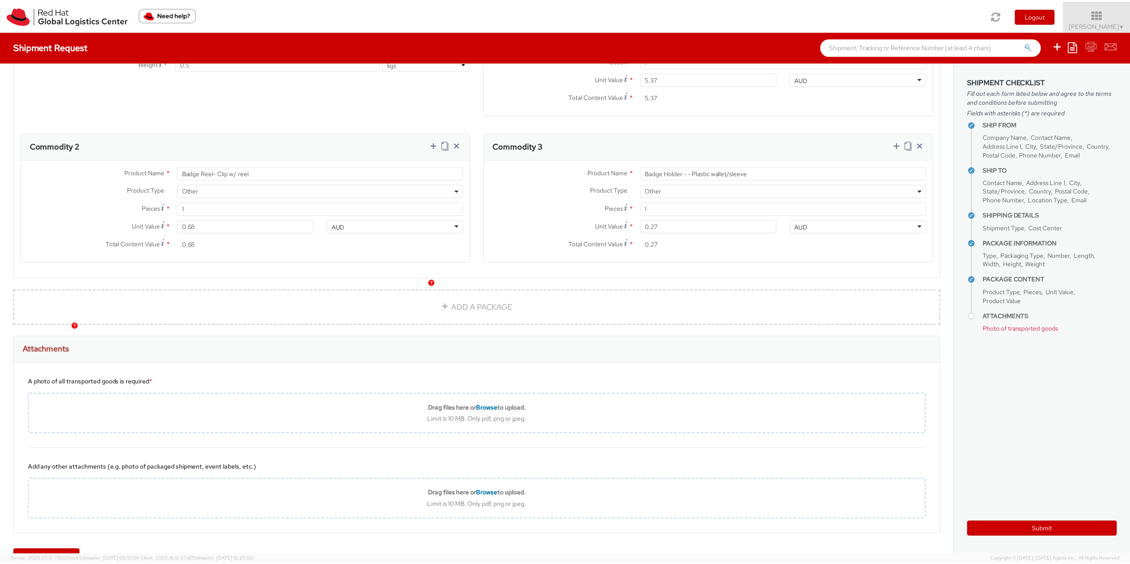
scroll to position [553, 0]
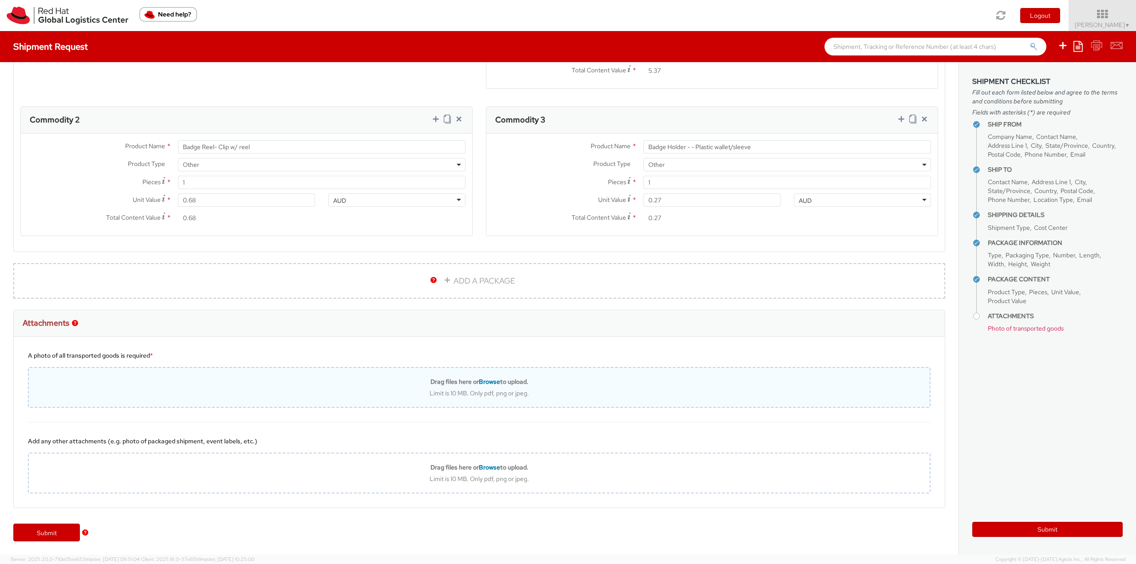
click at [409, 387] on div "Drag files here or Browse to upload. Limit is 10 MB. Only pdf, png or jpeg." at bounding box center [479, 388] width 901 height 20
type input "C:\fakepath\SalesOrd25191977 (2) (1) (1) (1) (1).pdf"
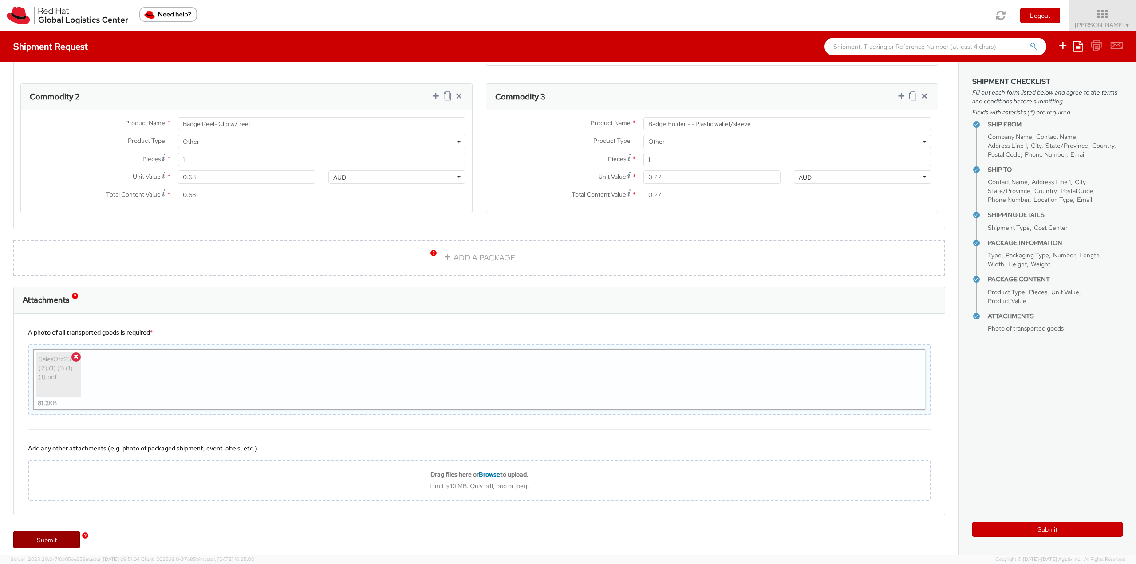
scroll to position [583, 0]
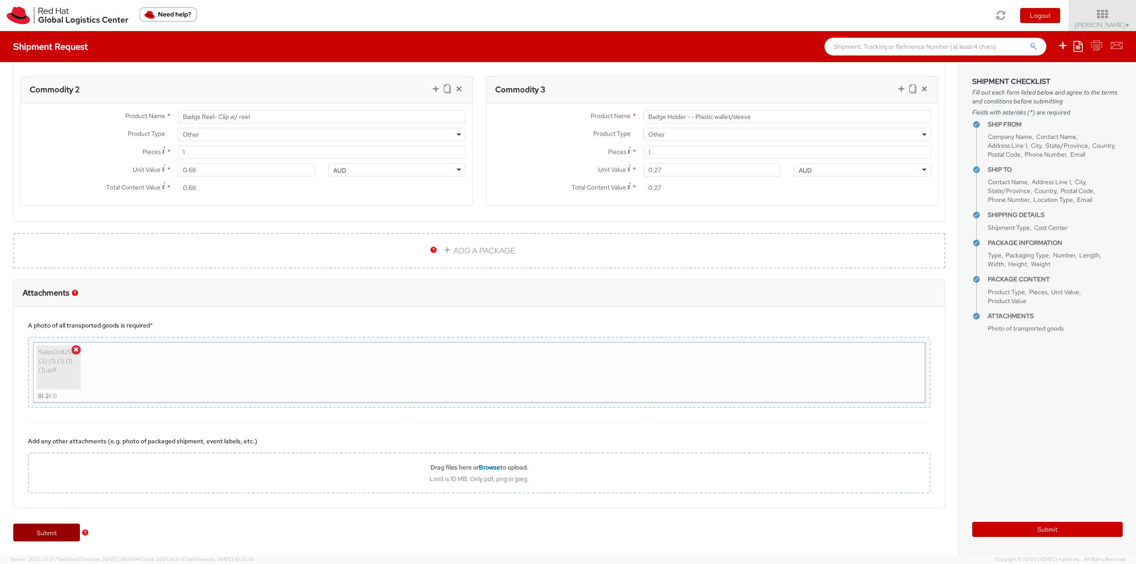
click at [50, 534] on link "Submit" at bounding box center [46, 533] width 67 height 18
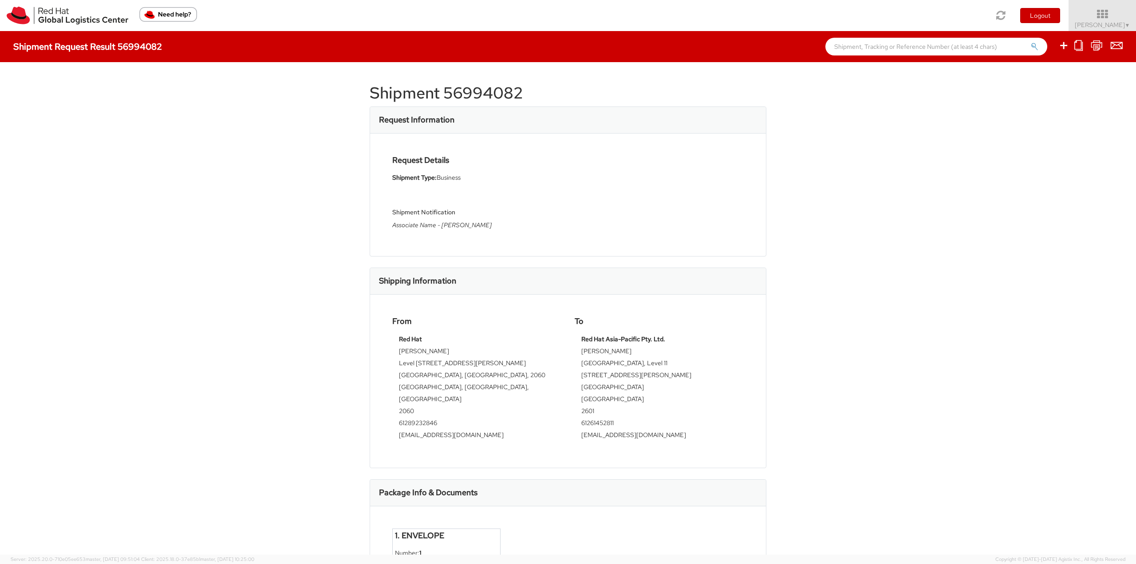
click at [422, 94] on h1 "Shipment 56994082" at bounding box center [568, 93] width 397 height 18
copy div "Shipment 56994082"
